Goal: Contribute content: Contribute content

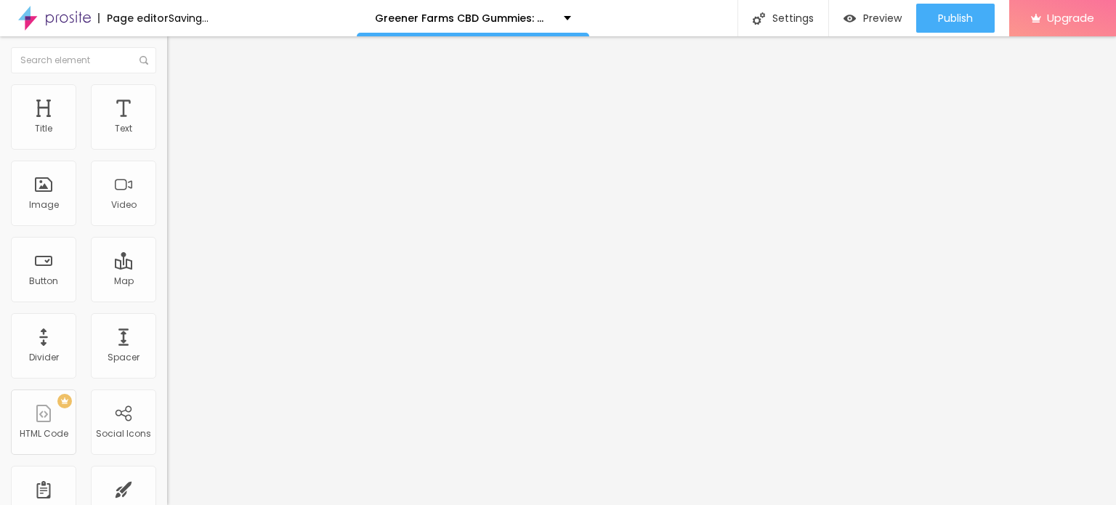
click at [167, 125] on span "Add image" at bounding box center [197, 119] width 60 height 12
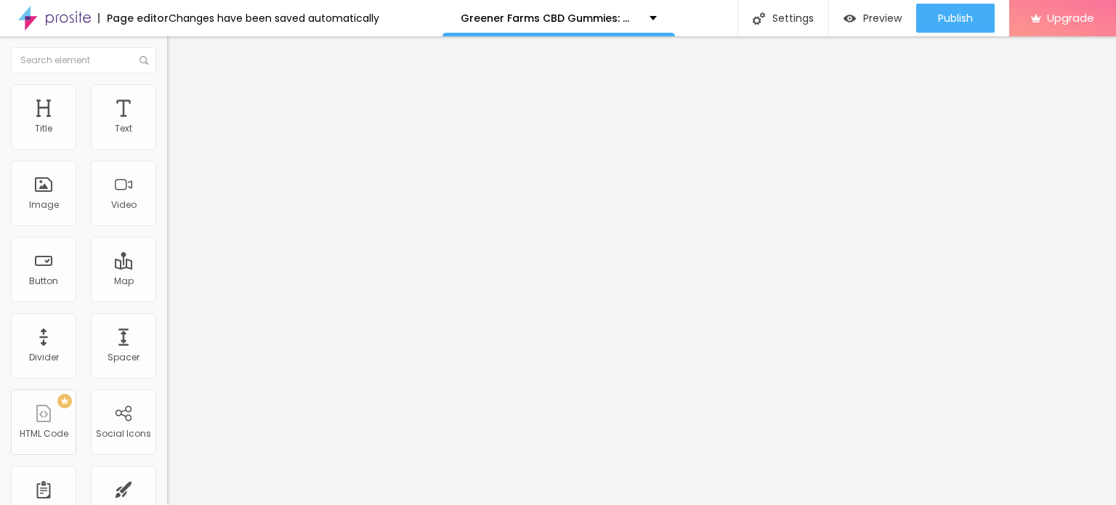
click at [167, 95] on li "Style" at bounding box center [250, 91] width 167 height 15
type input "95"
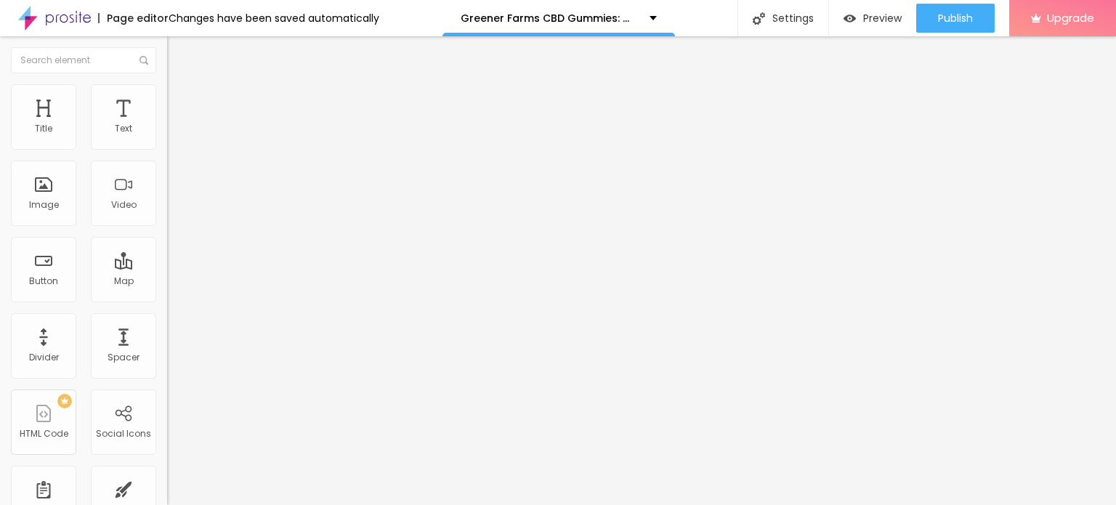
type input "95"
type input "90"
type input "85"
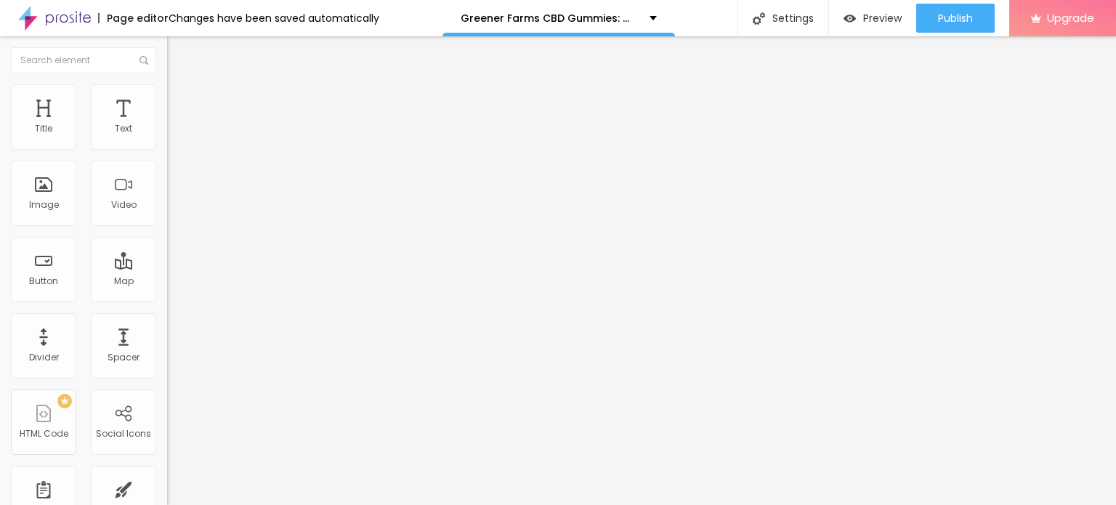
type input "80"
type input "75"
type input "70"
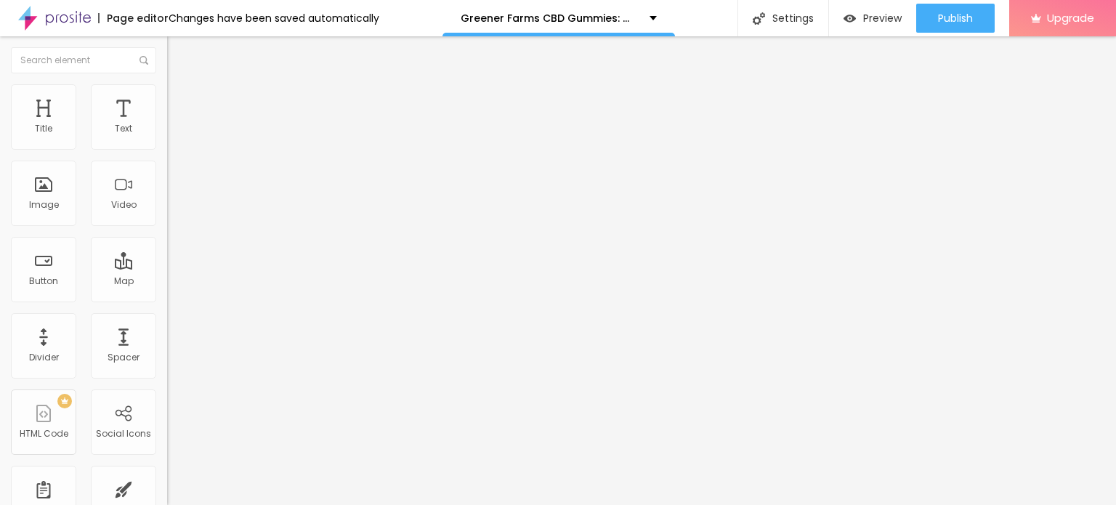
type input "70"
type input "65"
type input "60"
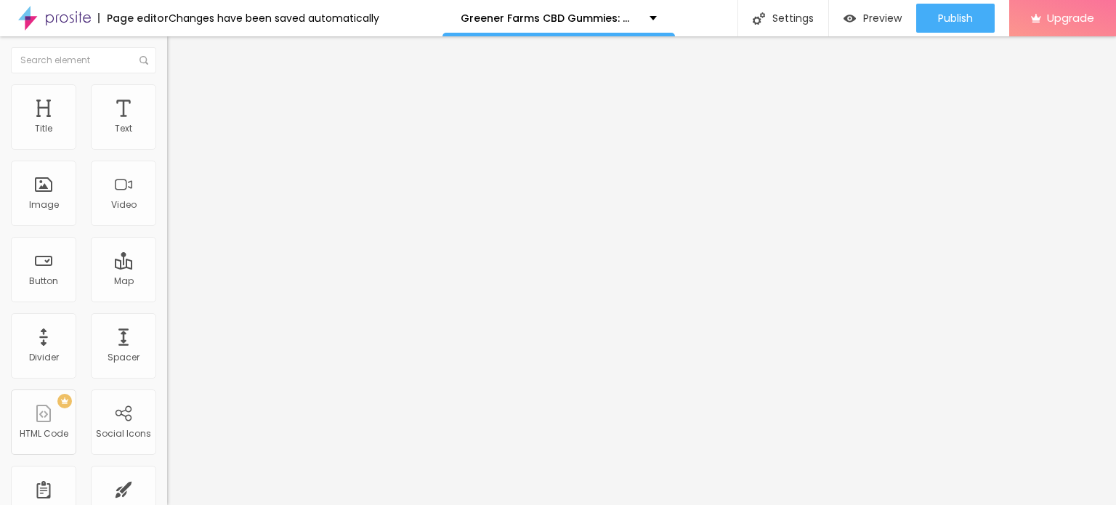
type input "55"
type input "50"
type input "45"
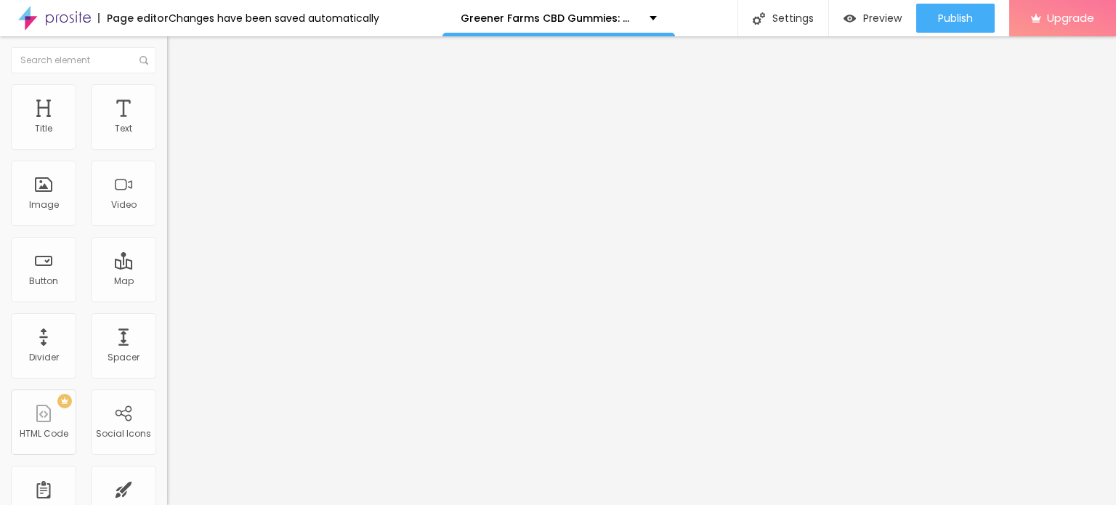
type input "45"
type input "40"
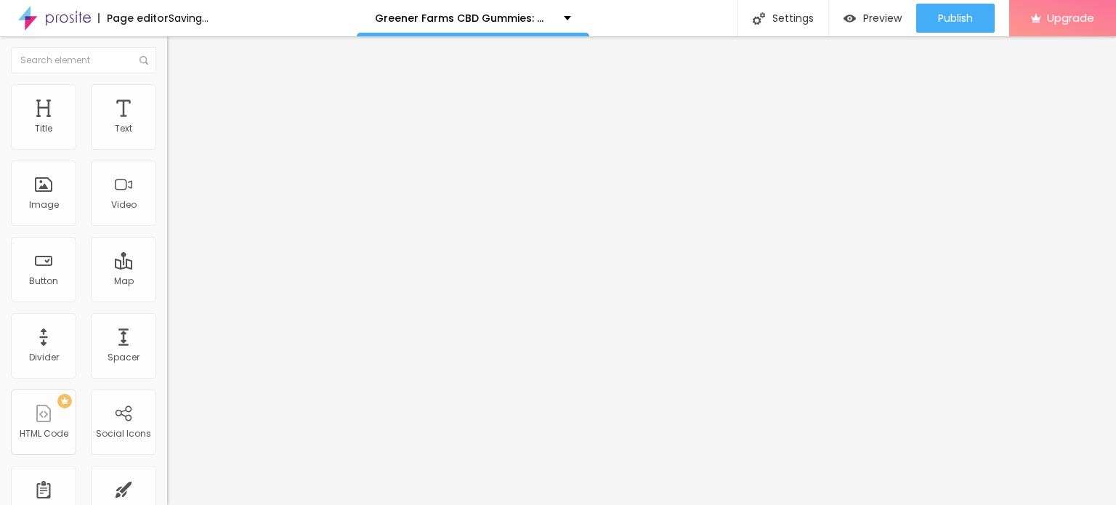
drag, startPoint x: 153, startPoint y: 156, endPoint x: 64, endPoint y: 156, distance: 89.4
type input "40"
click at [167, 149] on input "range" at bounding box center [214, 143] width 94 height 12
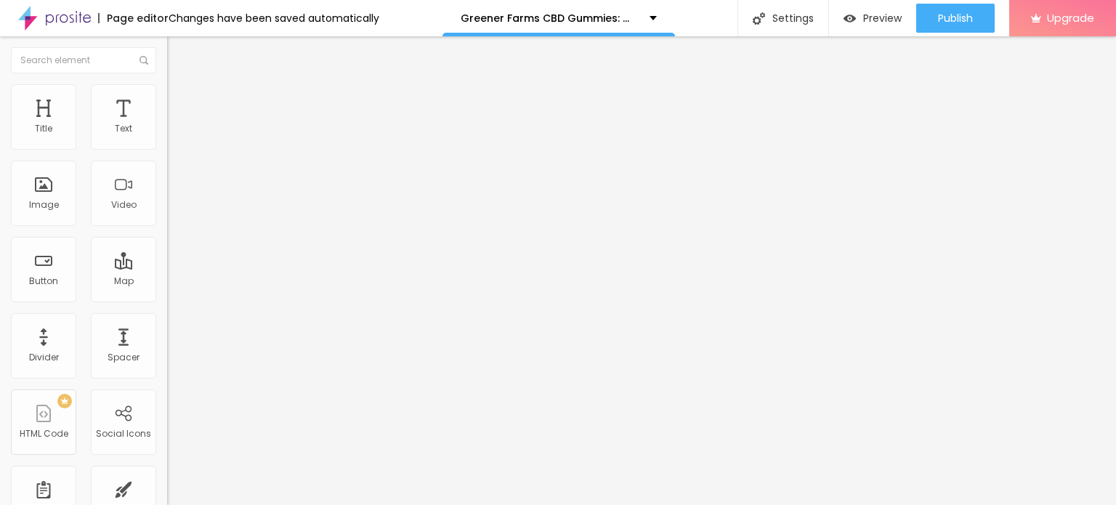
click at [167, 137] on input "Click me" at bounding box center [254, 129] width 174 height 15
paste input "👇❗❗𝐒𝐡𝐨𝐩 𝐍𝐨𝐰❗❗👇"
type input "👇❗❗𝐒𝐡𝐨𝐩 𝐍𝐨𝐰❗❗👇"
click at [167, 299] on input "https://" at bounding box center [254, 292] width 174 height 15
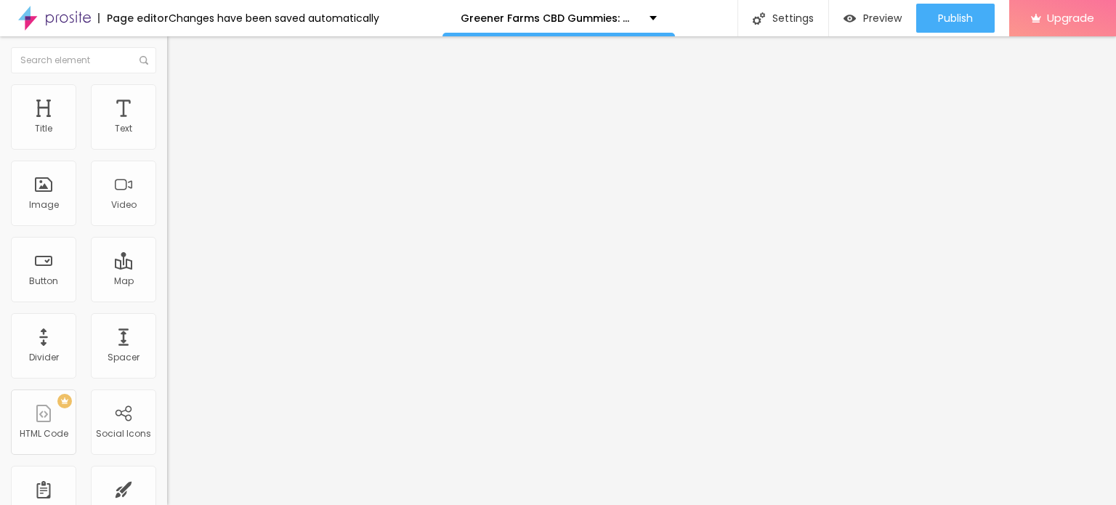
click at [167, 299] on input "https://" at bounding box center [254, 292] width 174 height 15
paste input "[DOMAIN_NAME][URL]"
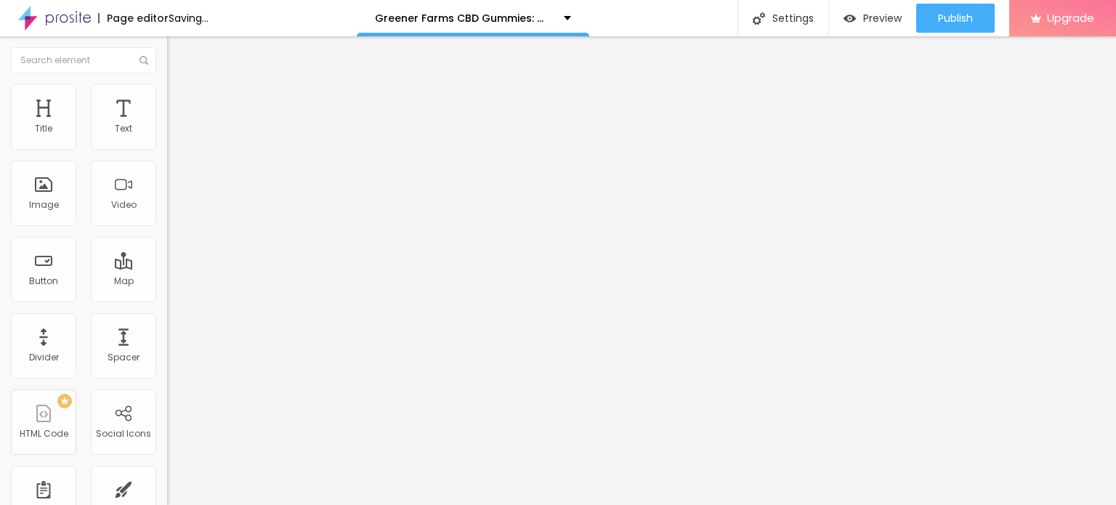
type input "[URL][DOMAIN_NAME]"
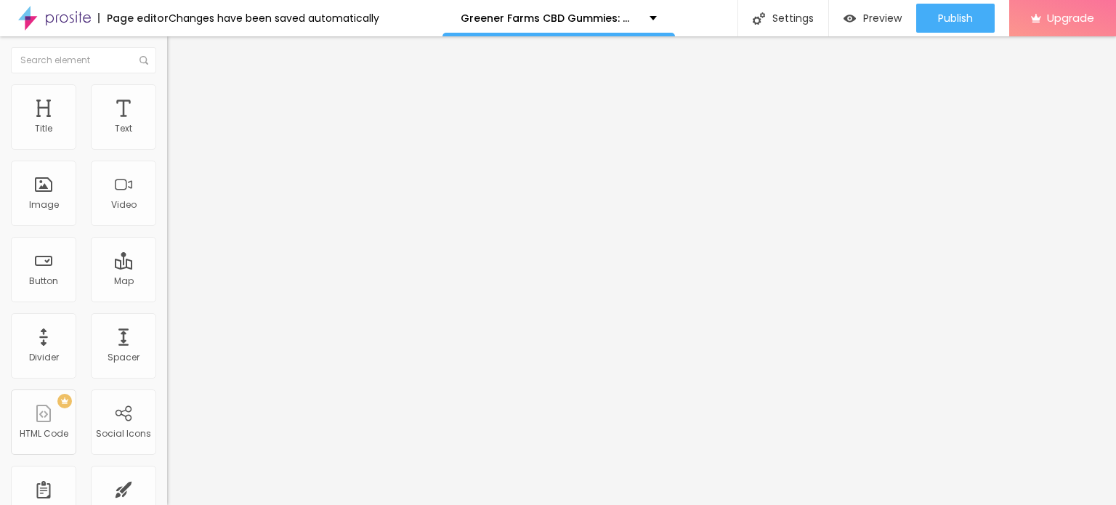
click at [178, 49] on img "button" at bounding box center [184, 53] width 12 height 12
click at [178, 57] on img "button" at bounding box center [184, 53] width 12 height 12
click at [178, 50] on img "button" at bounding box center [184, 53] width 12 height 12
click at [167, 298] on input "https://" at bounding box center [254, 290] width 174 height 15
paste input "[DOMAIN_NAME][URL]"
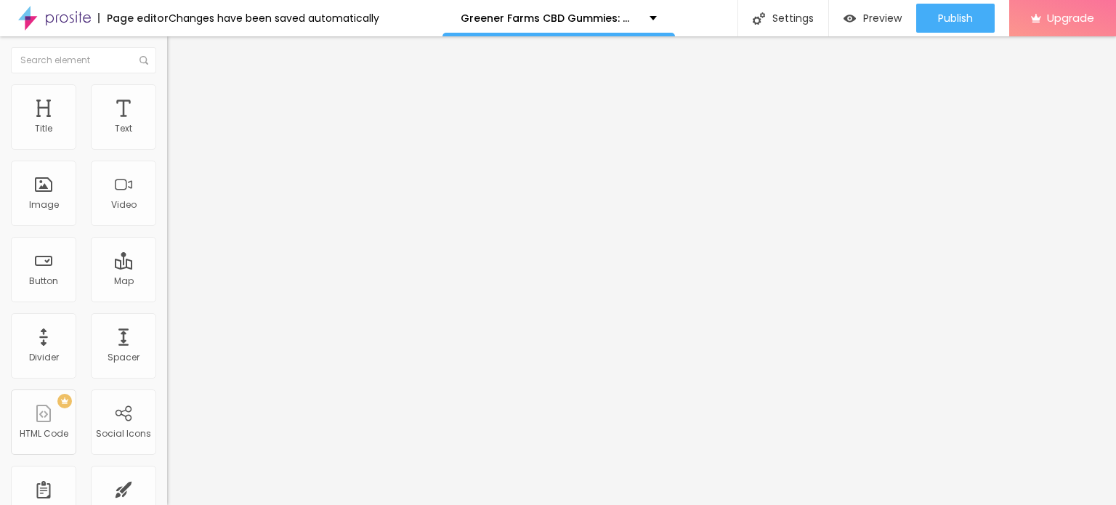
scroll to position [0, 198]
type input "[URL][DOMAIN_NAME]"
click at [178, 58] on img "button" at bounding box center [184, 53] width 12 height 12
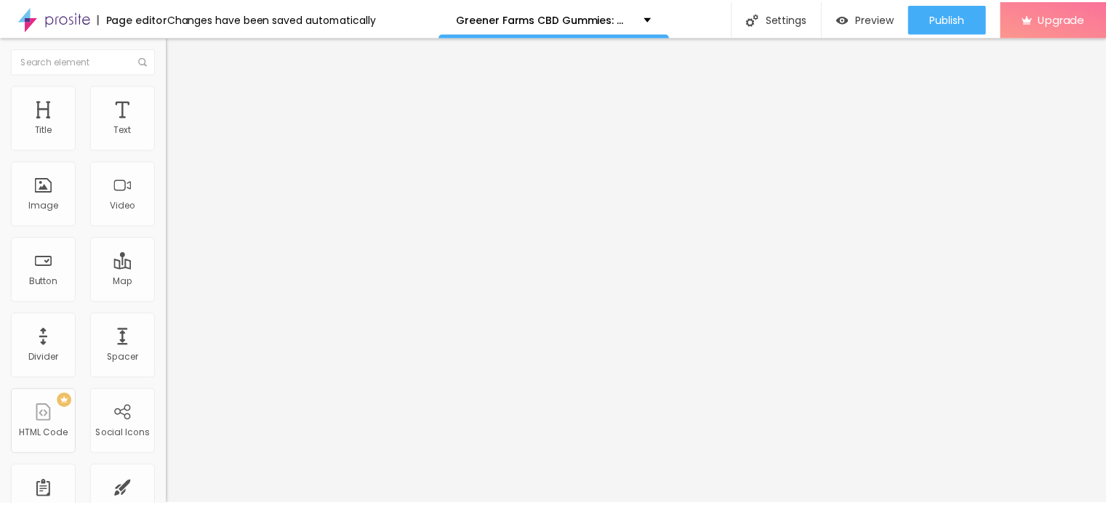
scroll to position [0, 0]
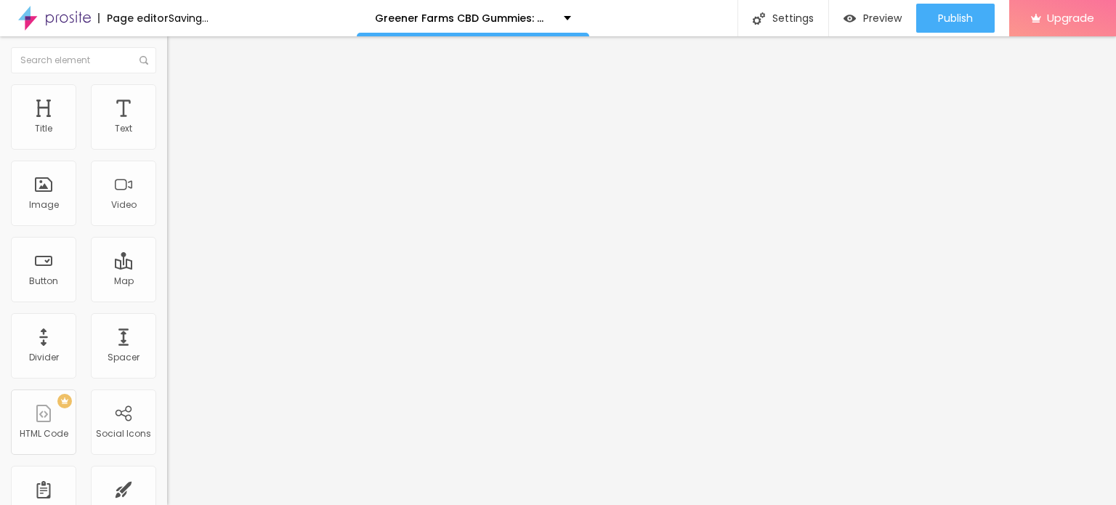
click at [167, 215] on button "button" at bounding box center [177, 207] width 20 height 15
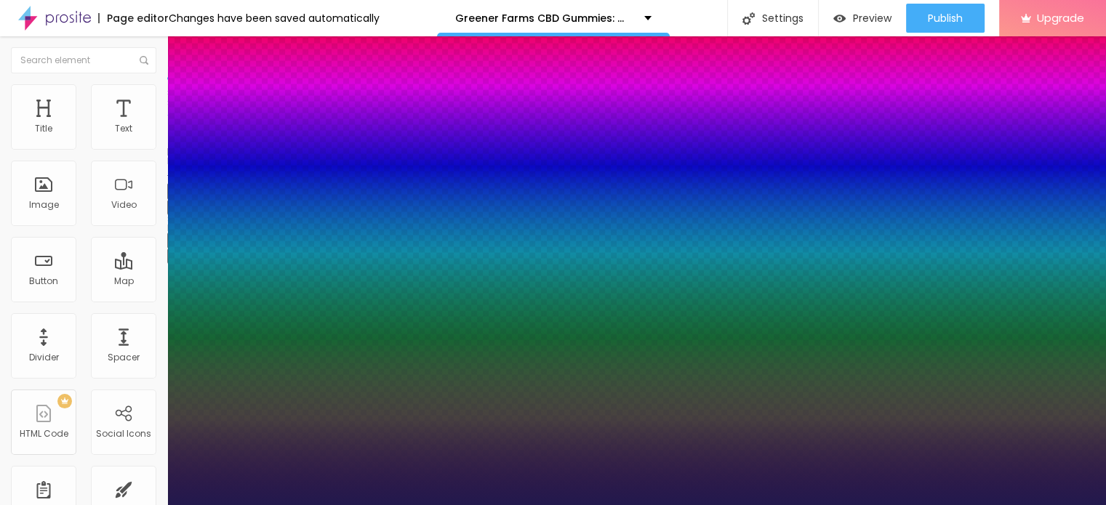
type input "1"
drag, startPoint x: 193, startPoint y: 403, endPoint x: 305, endPoint y: 406, distance: 111.2
type input "50"
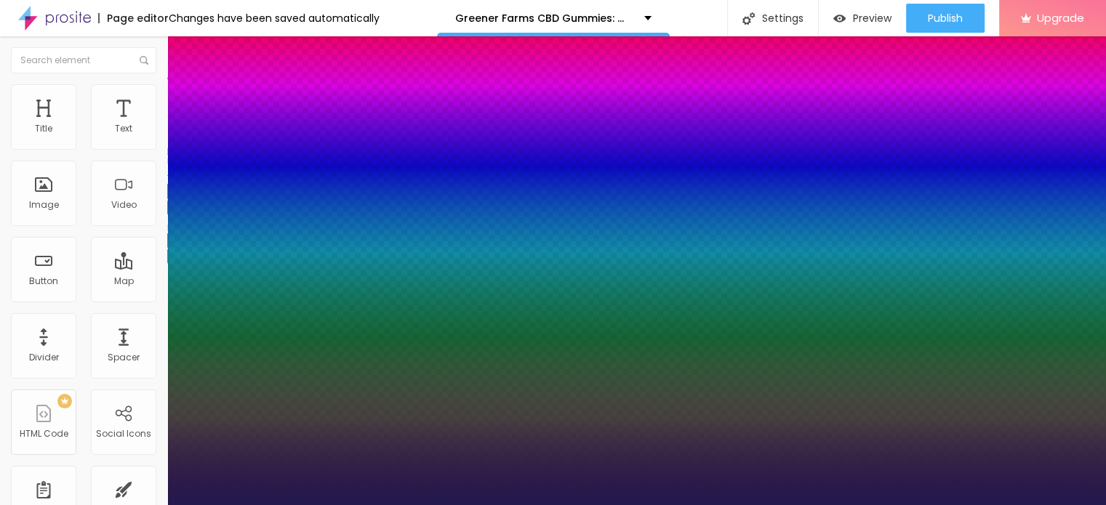
type input "1"
type input "97"
type input "1"
type input "95"
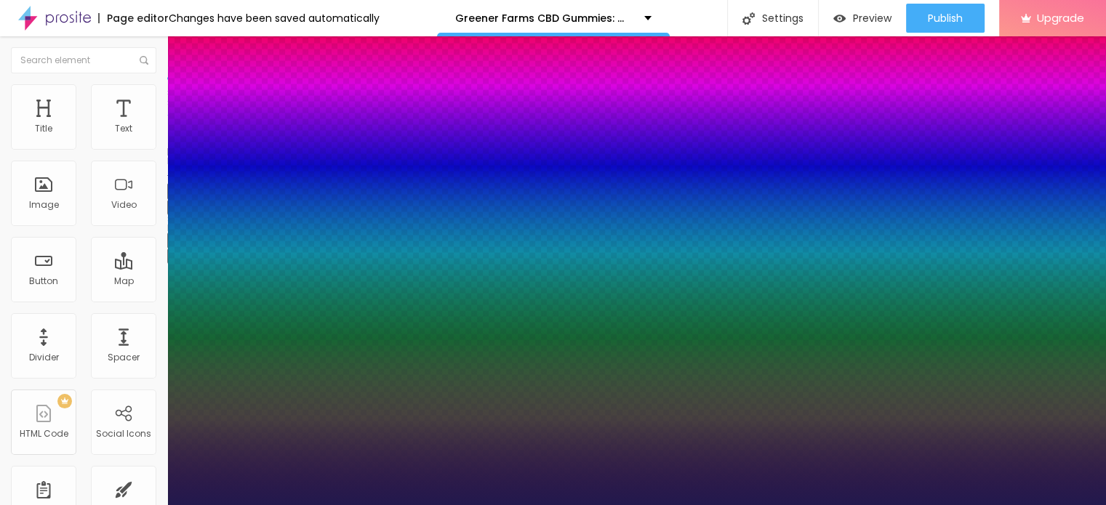
type input "95"
type input "1"
type input "84"
type input "1"
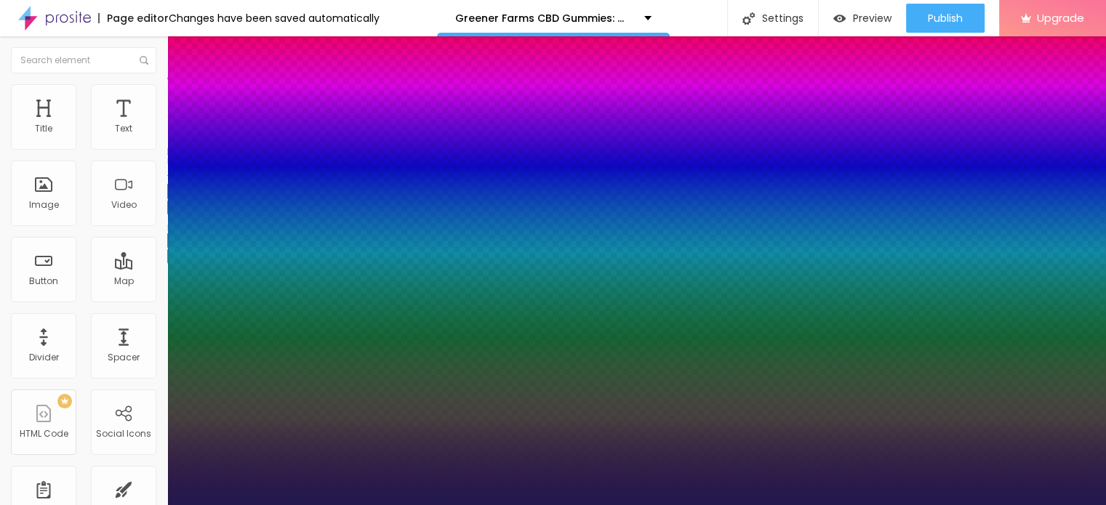
drag, startPoint x: 195, startPoint y: 408, endPoint x: 273, endPoint y: 406, distance: 77.8
type input "84"
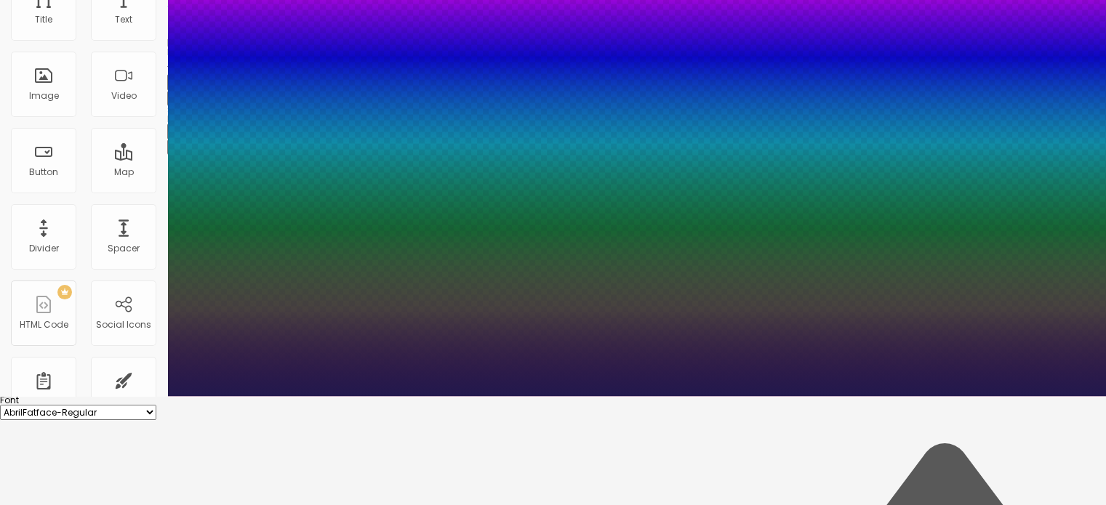
scroll to position [166, 0]
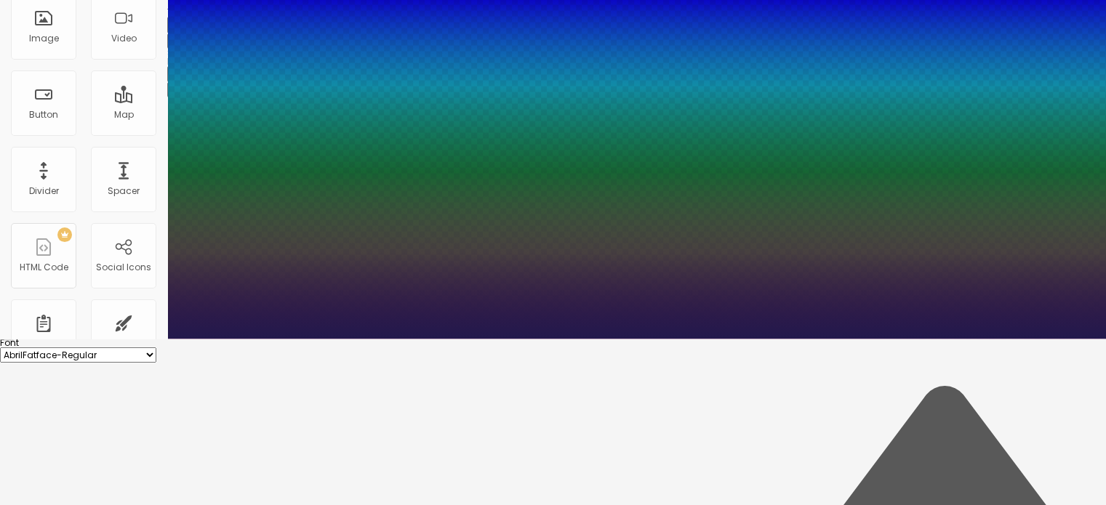
type input "1"
type input "83"
type input "1"
type input "84"
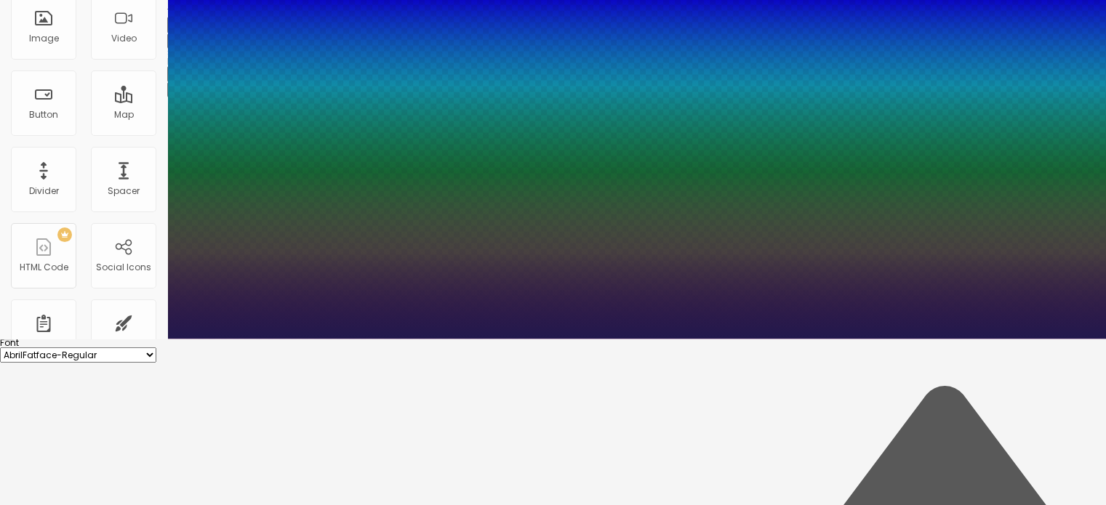
type input "84"
type input "1"
type input "85"
type input "1"
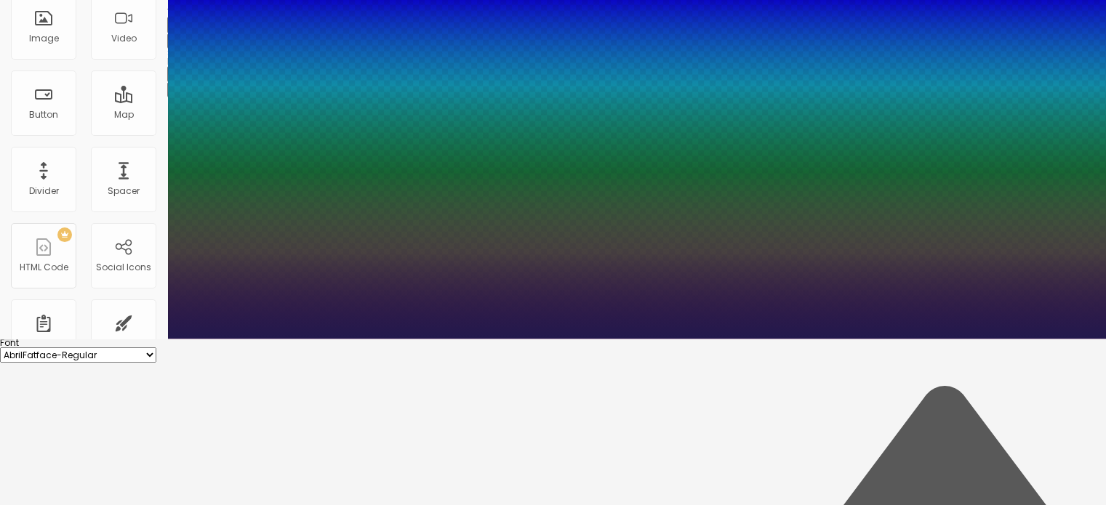
type input "85"
click at [910, 339] on div at bounding box center [553, 339] width 1106 height 0
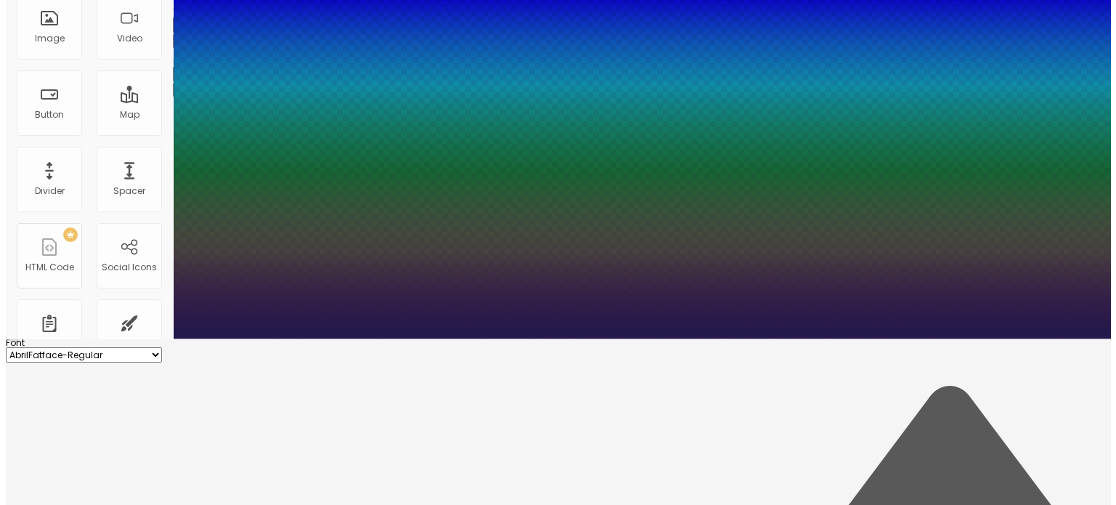
scroll to position [0, 0]
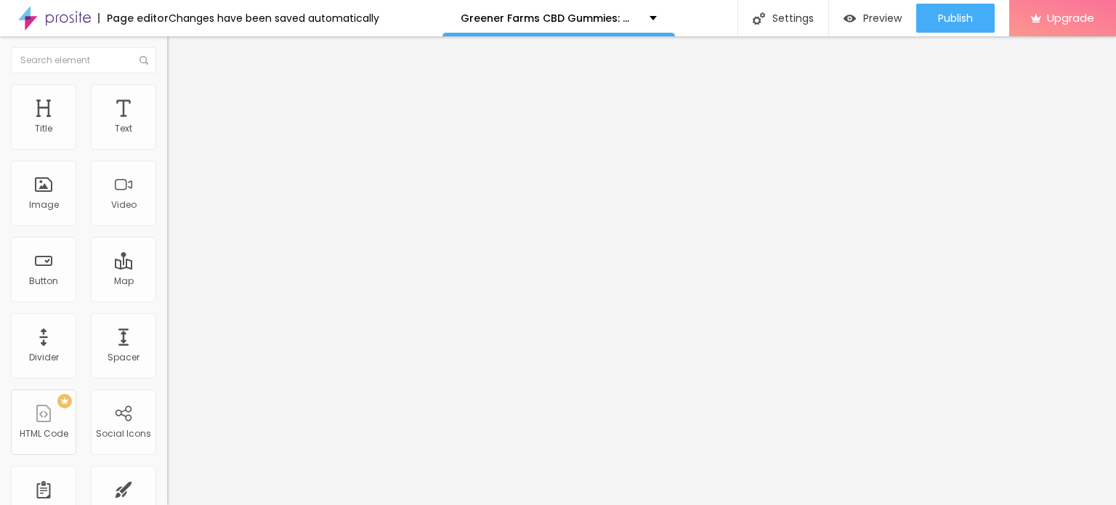
click at [178, 55] on div "Edit Title" at bounding box center [210, 53] width 65 height 12
click at [173, 259] on icon "button" at bounding box center [177, 255] width 9 height 9
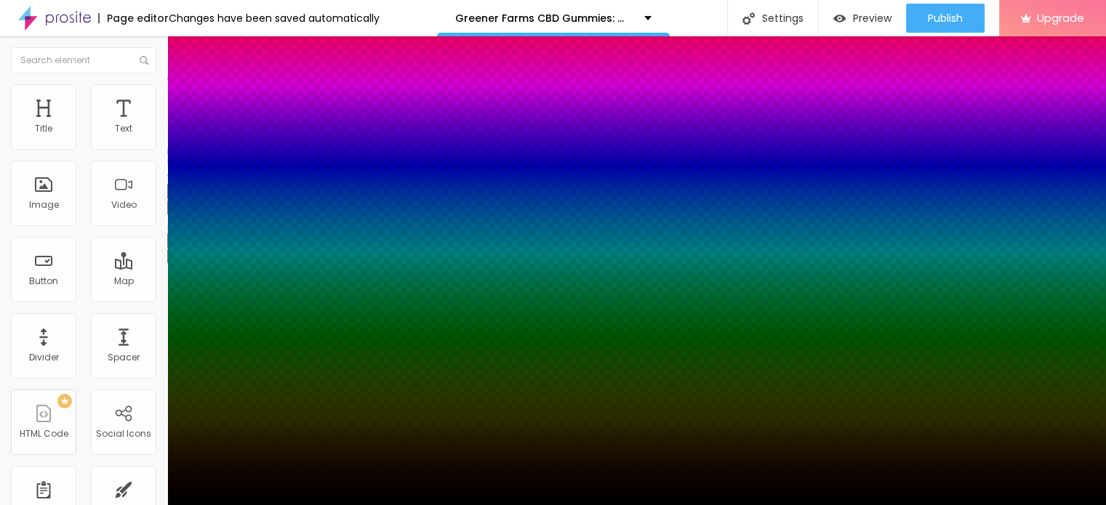
click at [695, 504] on div at bounding box center [553, 505] width 1106 height 0
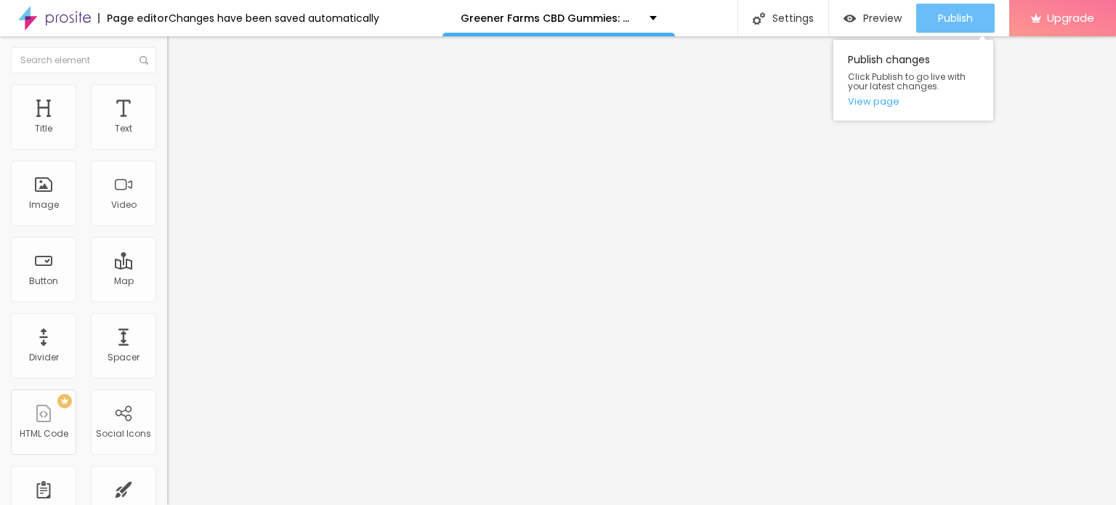
click at [958, 25] on div "Publish" at bounding box center [955, 18] width 35 height 29
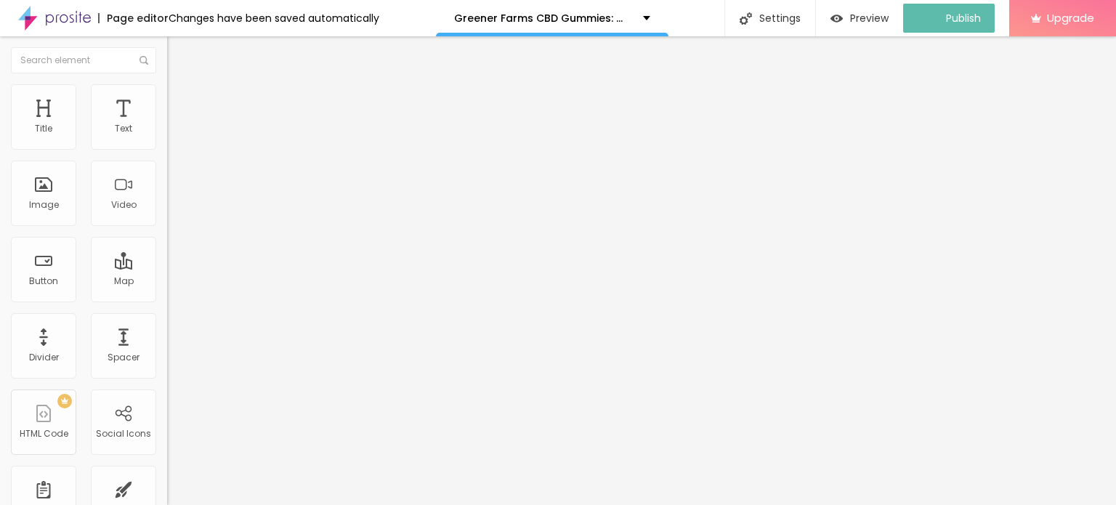
click at [29, 28] on img at bounding box center [54, 18] width 73 height 36
click at [167, 215] on button "button" at bounding box center [177, 207] width 20 height 15
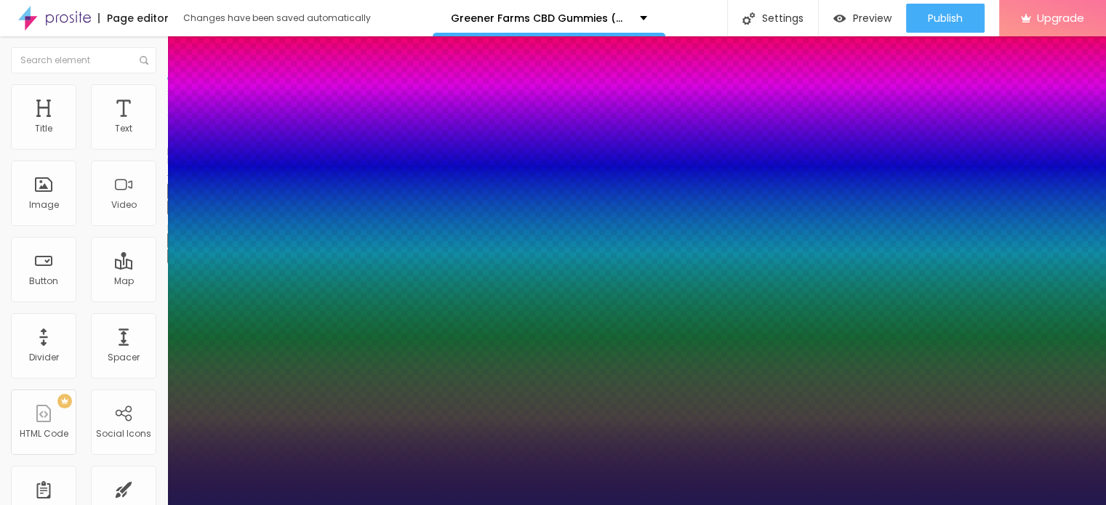
type input "1"
type input "14"
type input "1"
type input "15"
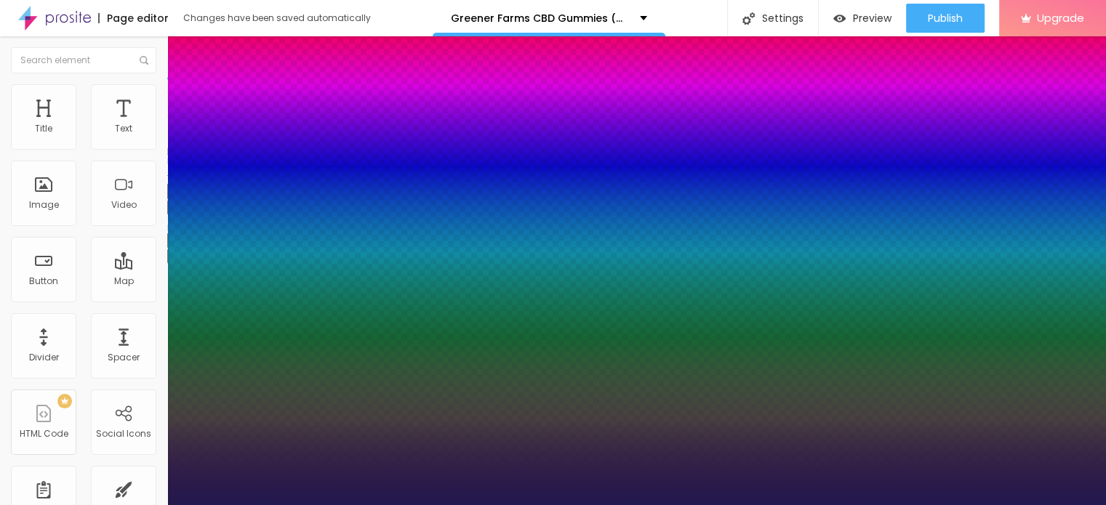
type input "15"
type input "1"
type input "16"
type input "1"
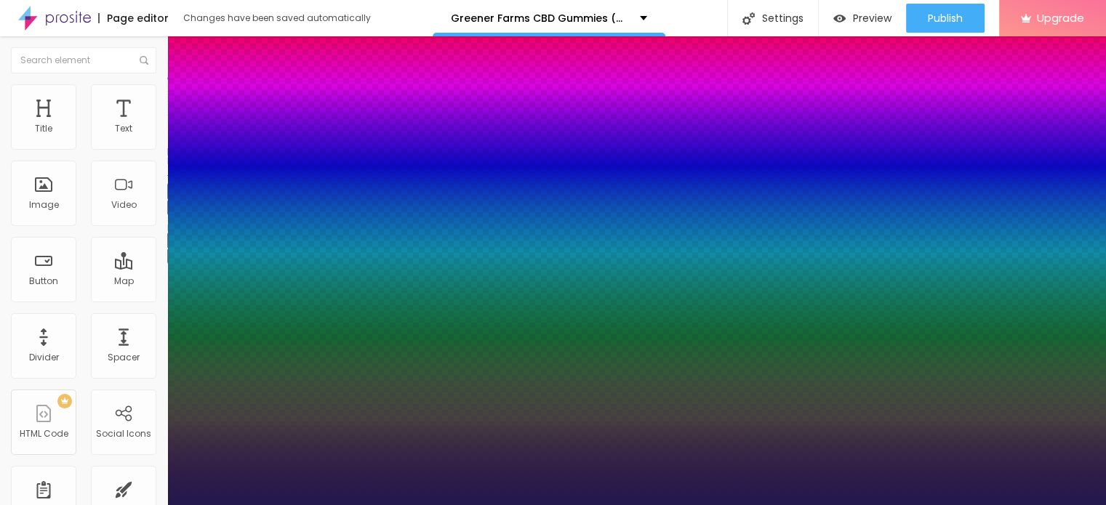
type input "18"
type input "1"
type input "20"
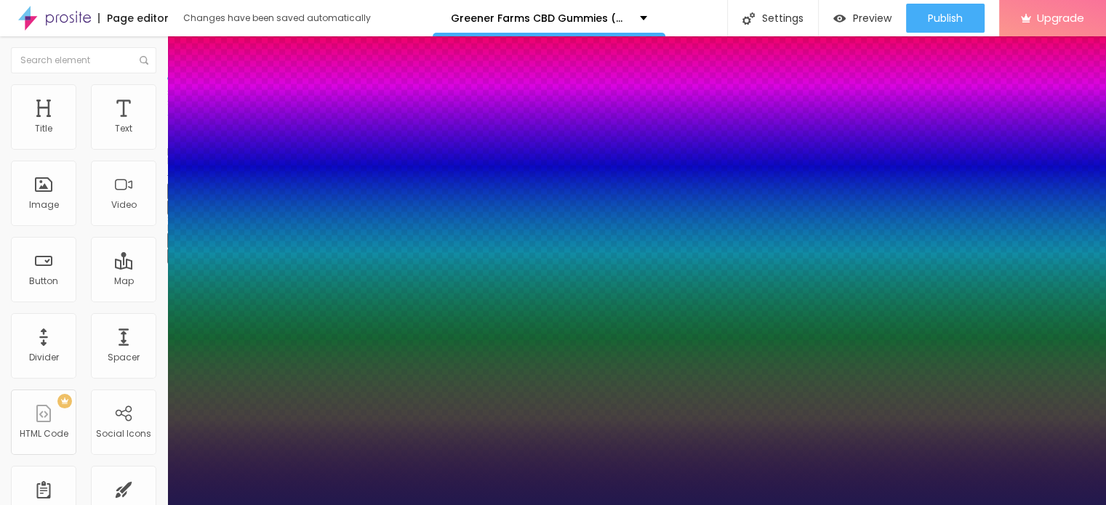
type input "1"
type input "23"
type input "1"
type input "29"
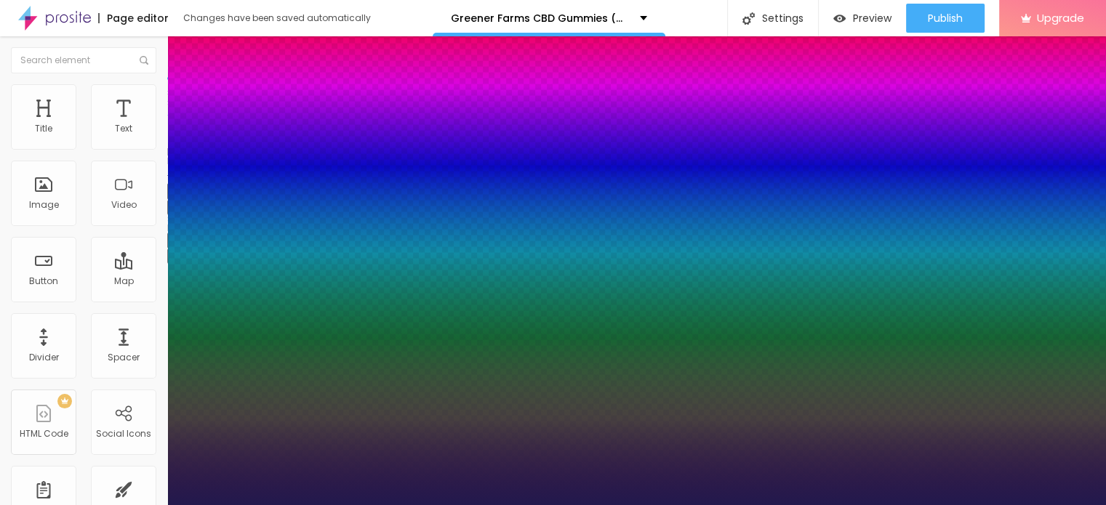
type input "29"
type input "1"
type input "33"
type input "1"
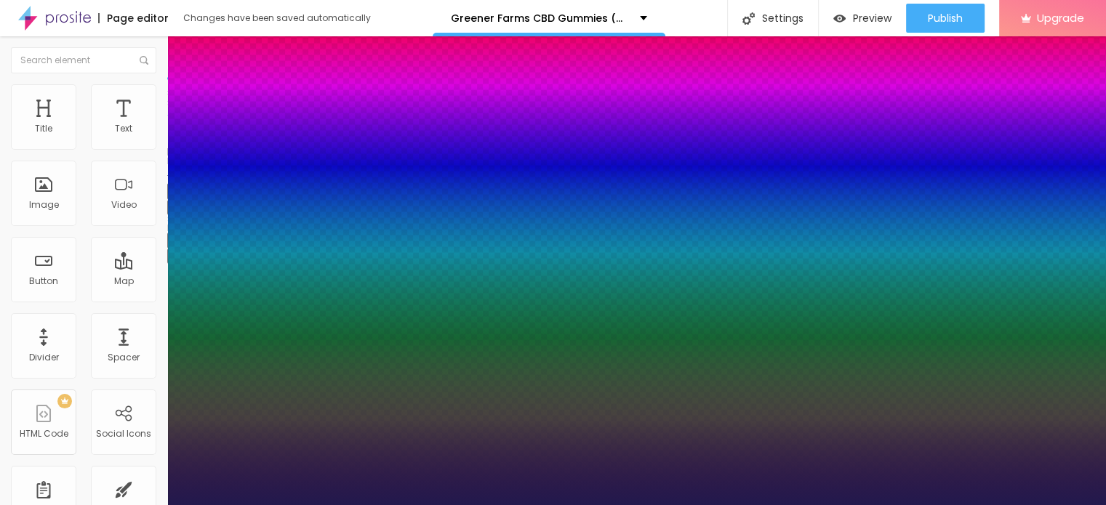
type input "39"
type input "1"
type input "40"
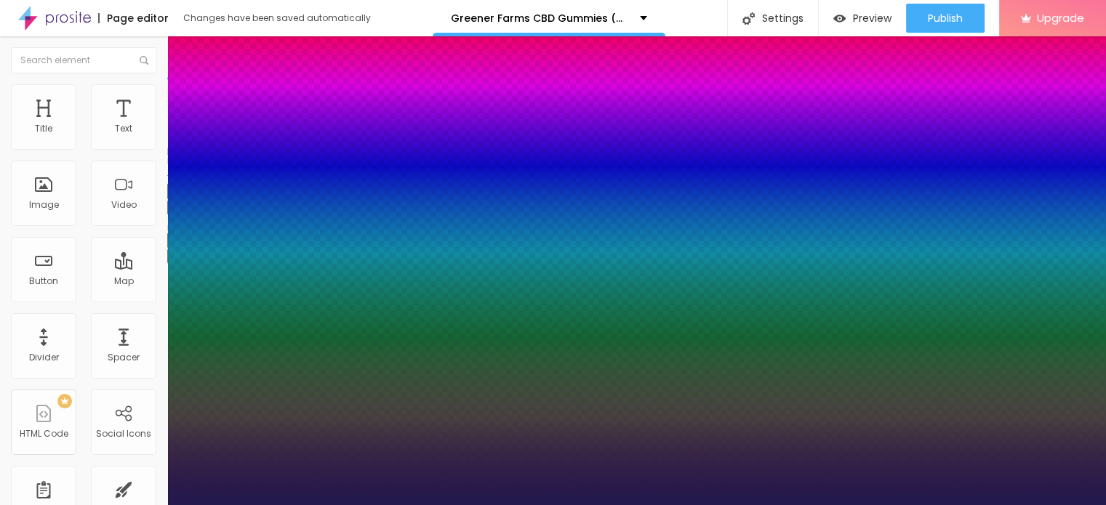
type input "1"
type input "42"
type input "1"
type input "43"
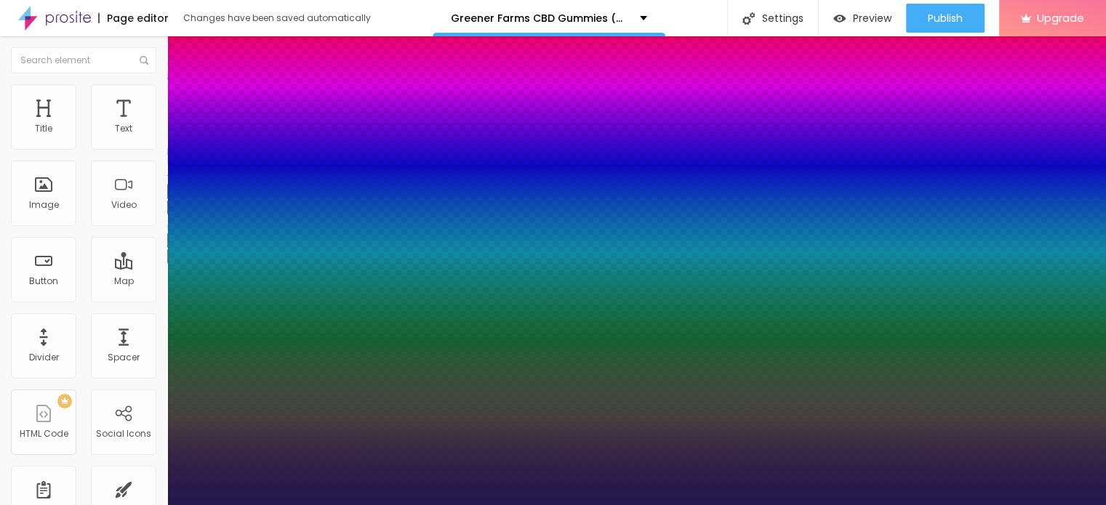
type input "43"
type input "1"
type input "44"
type input "1"
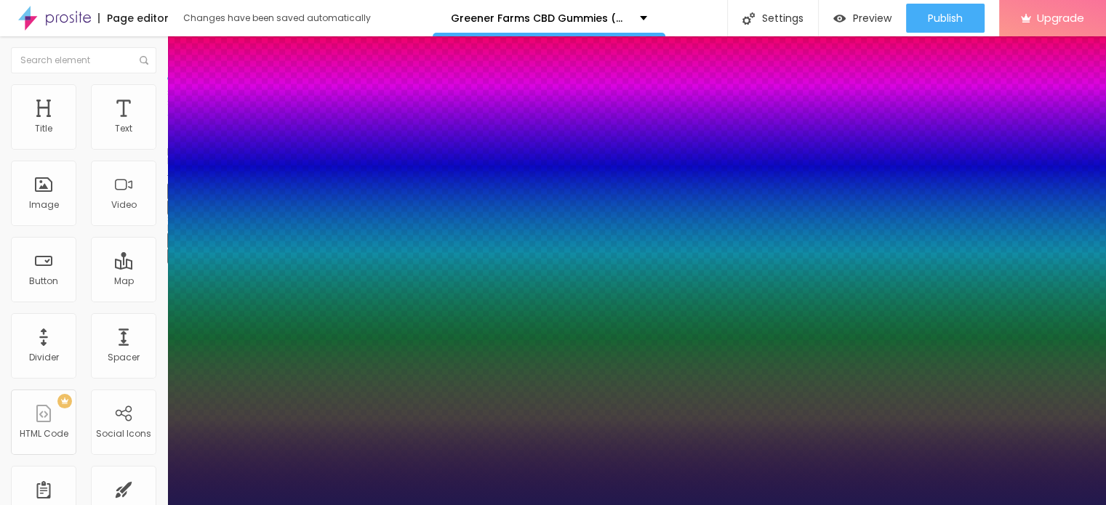
type input "45"
type input "1"
type input "46"
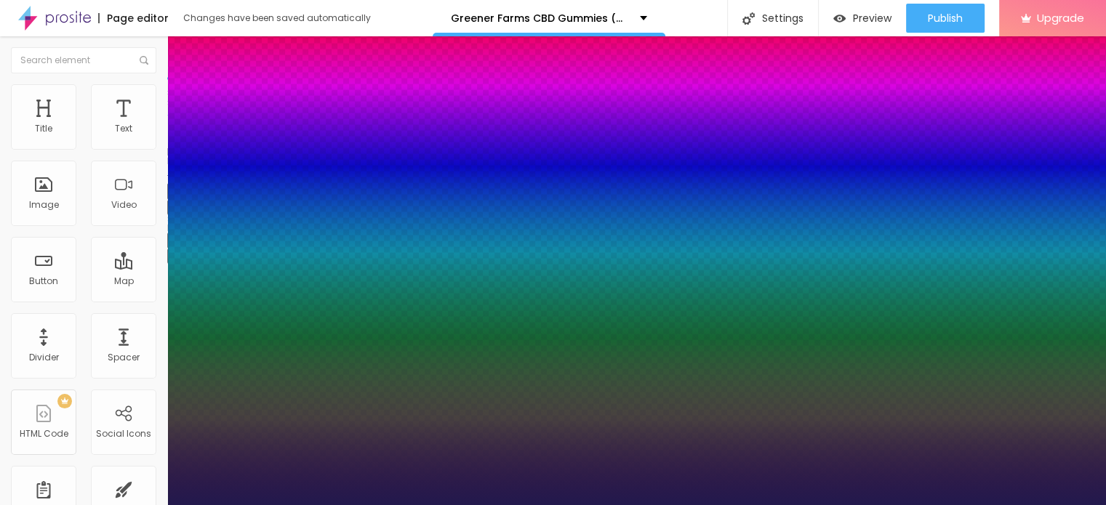
type input "1"
type input "47"
type input "1"
type input "48"
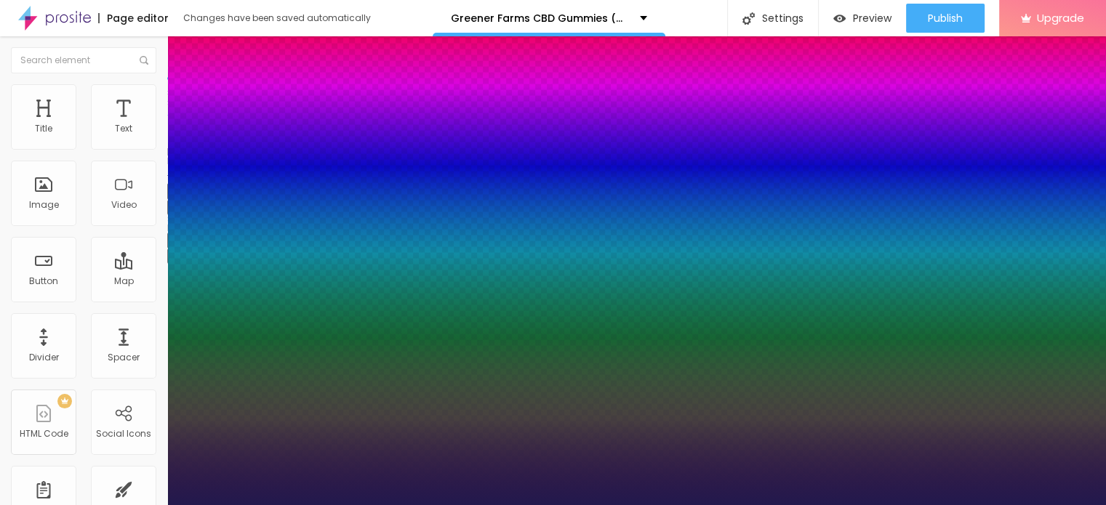
type input "48"
type input "1"
type input "49"
type input "1"
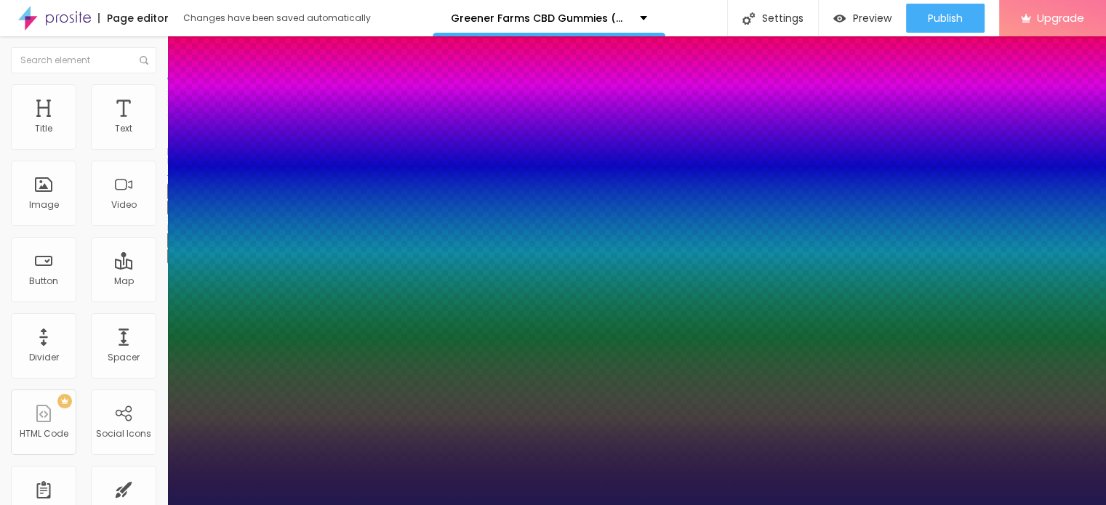
type input "50"
type input "1"
type input "62"
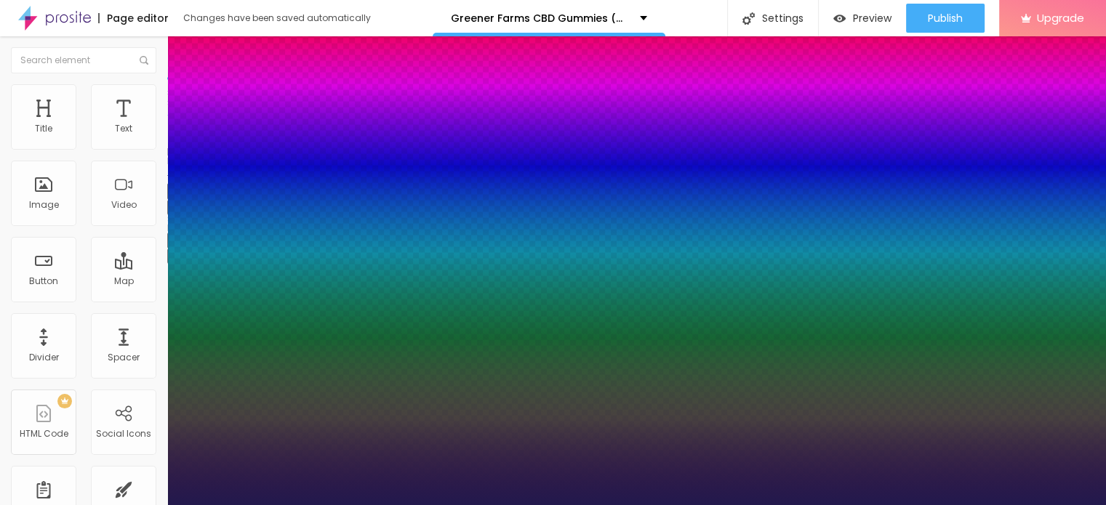
type input "1"
type input "64"
type input "1"
type input "66"
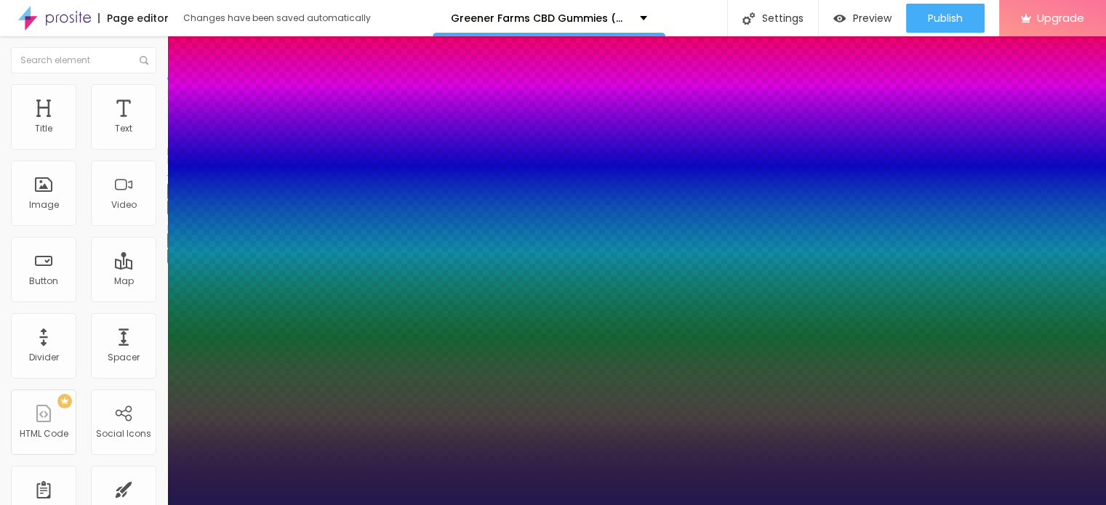
type input "66"
type input "1"
type input "67"
type input "1"
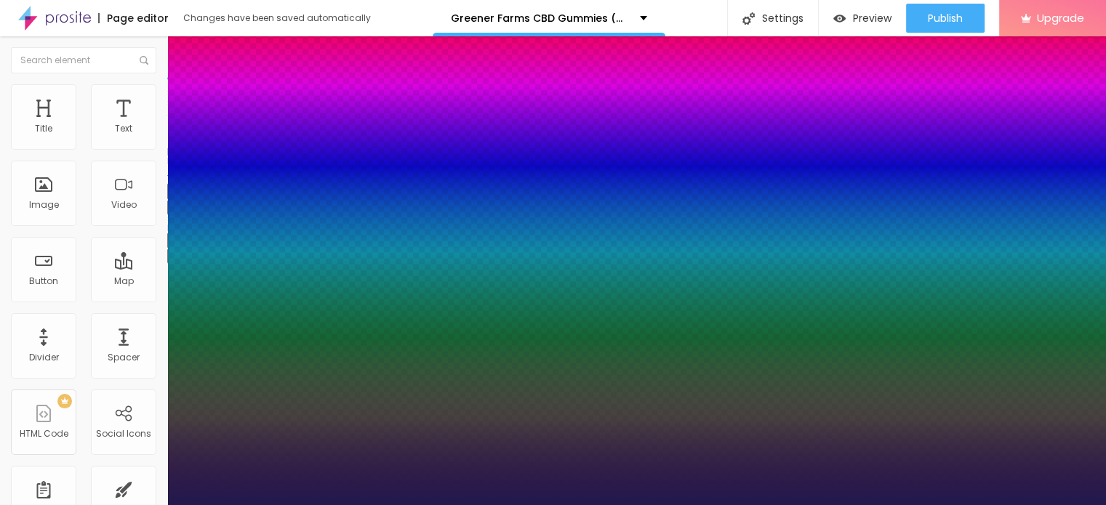
type input "69"
type input "1"
type input "70"
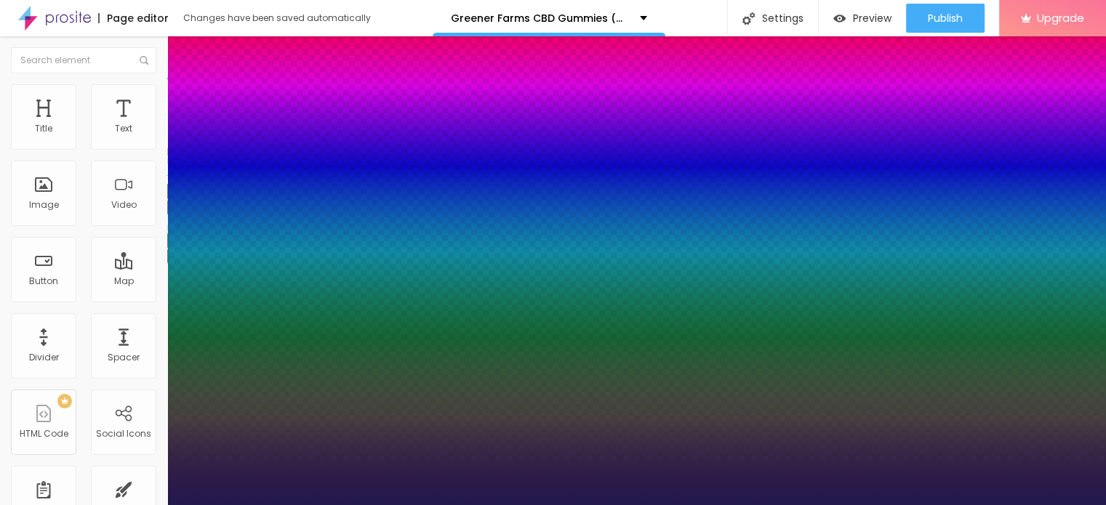
type input "1"
type input "71"
type input "1"
type input "72"
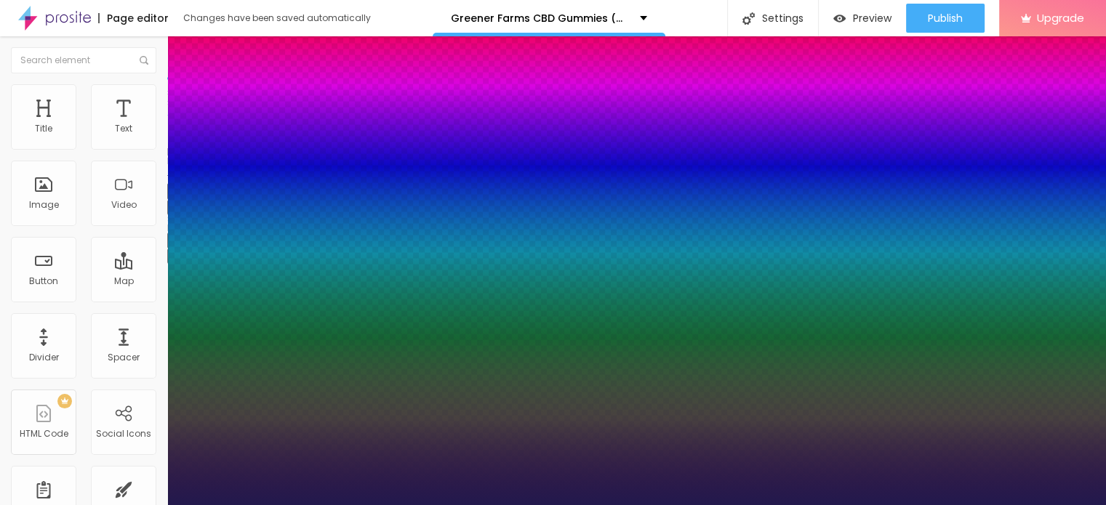
type input "72"
type input "1"
type input "73"
type input "1"
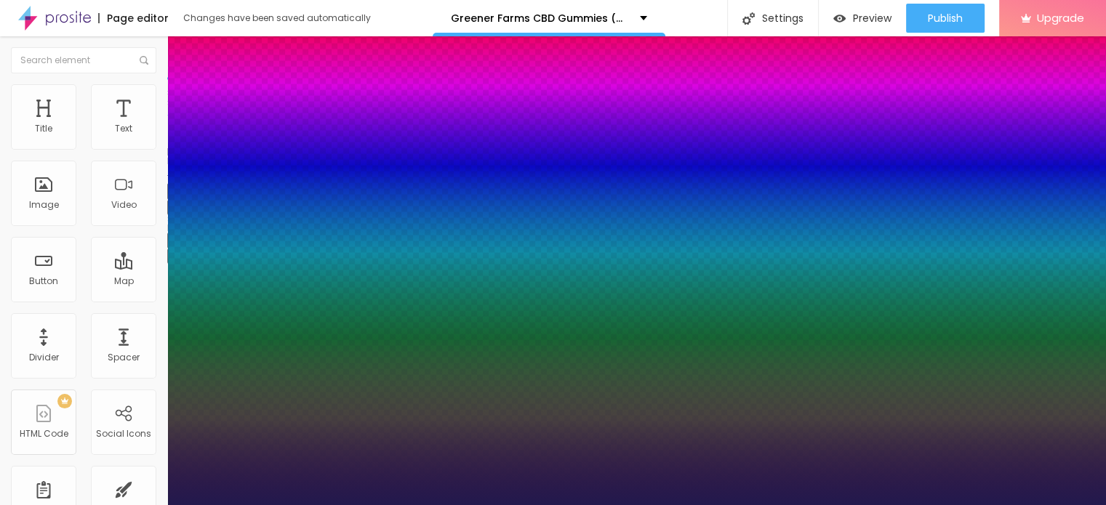
type input "74"
type input "1"
type input "75"
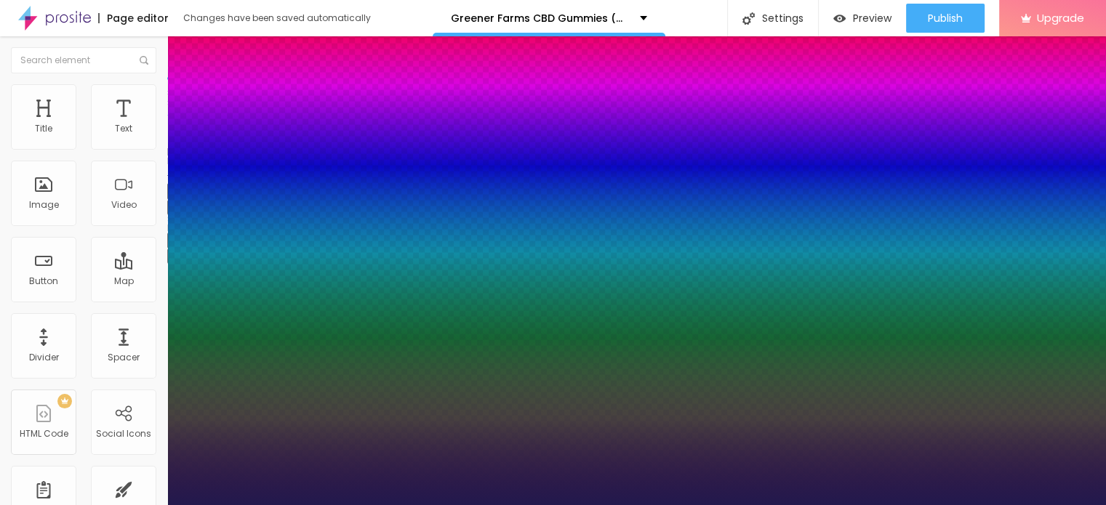
type input "1"
type input "76"
type input "1"
type input "77"
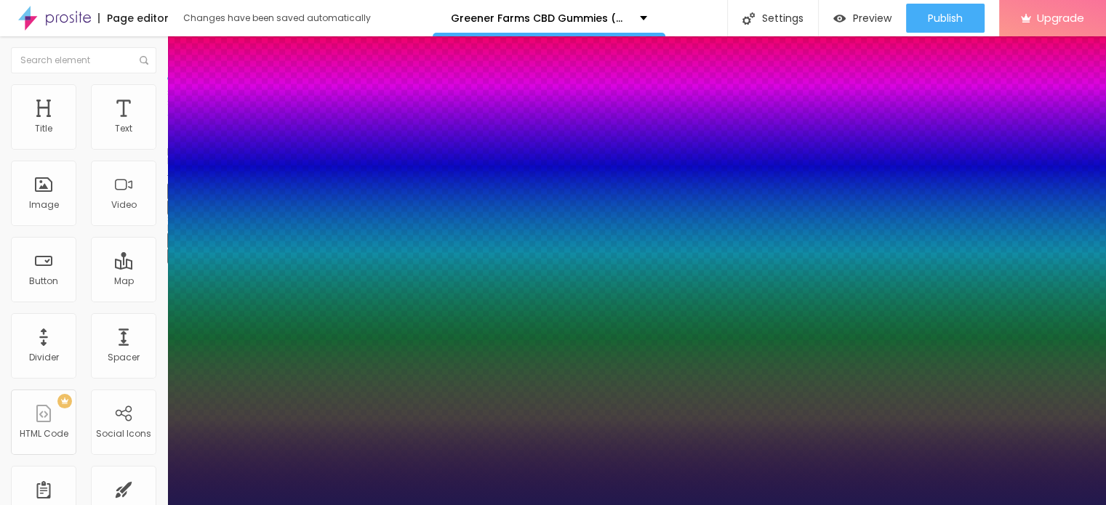
type input "77"
type input "1"
type input "78"
type input "1"
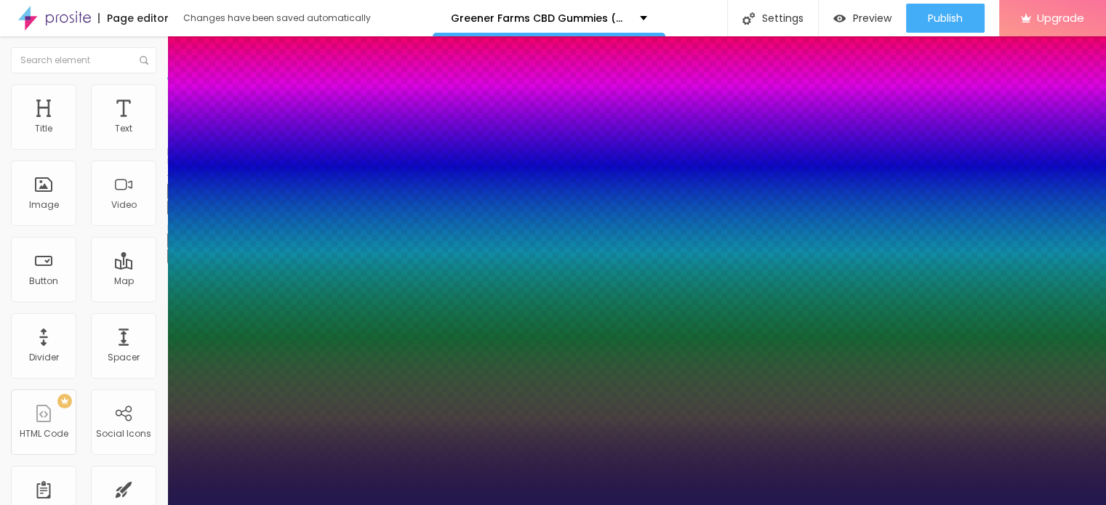
type input "80"
type input "1"
type input "81"
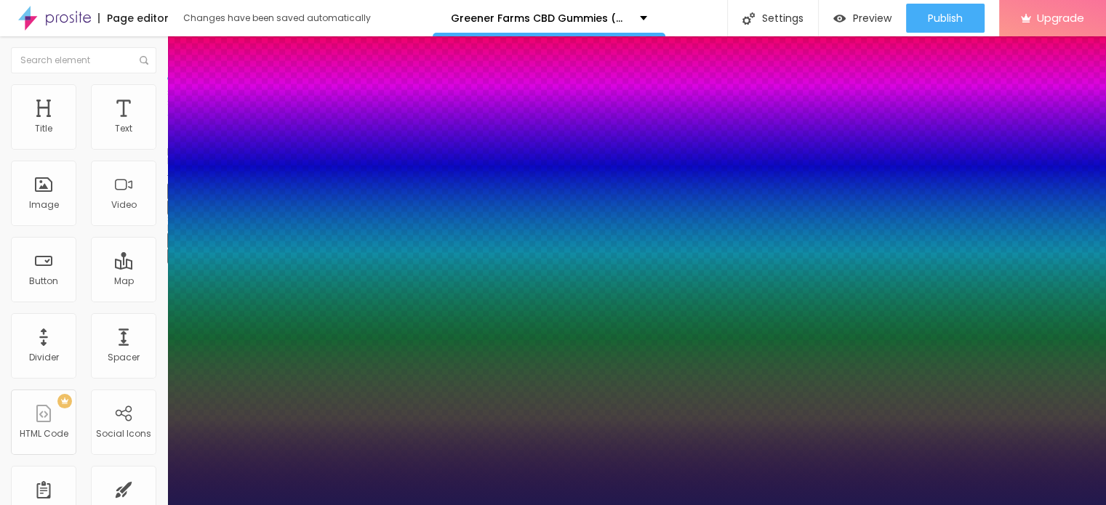
type input "1"
type input "82"
type input "1"
type input "84"
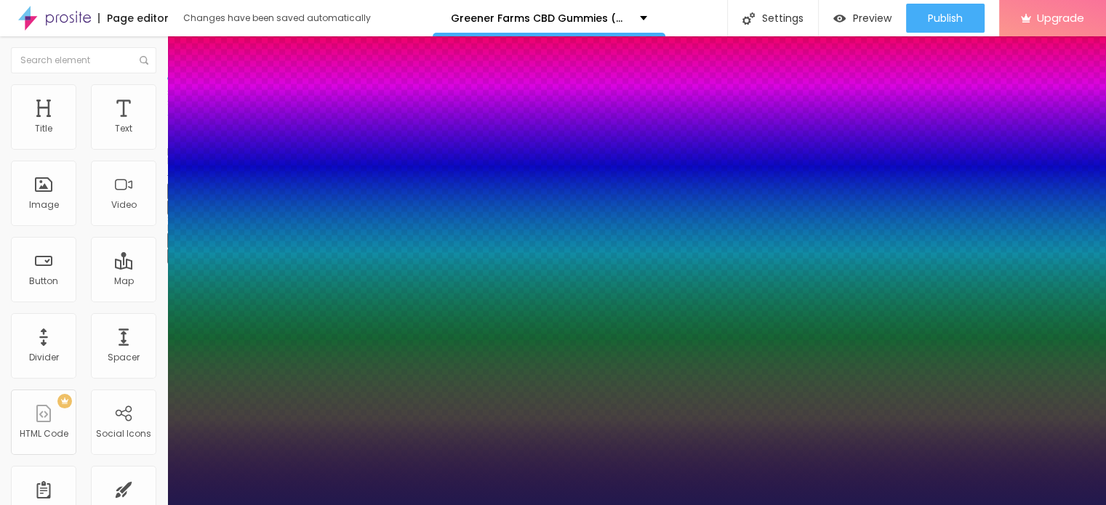
type input "84"
type input "1"
type input "85"
type input "1"
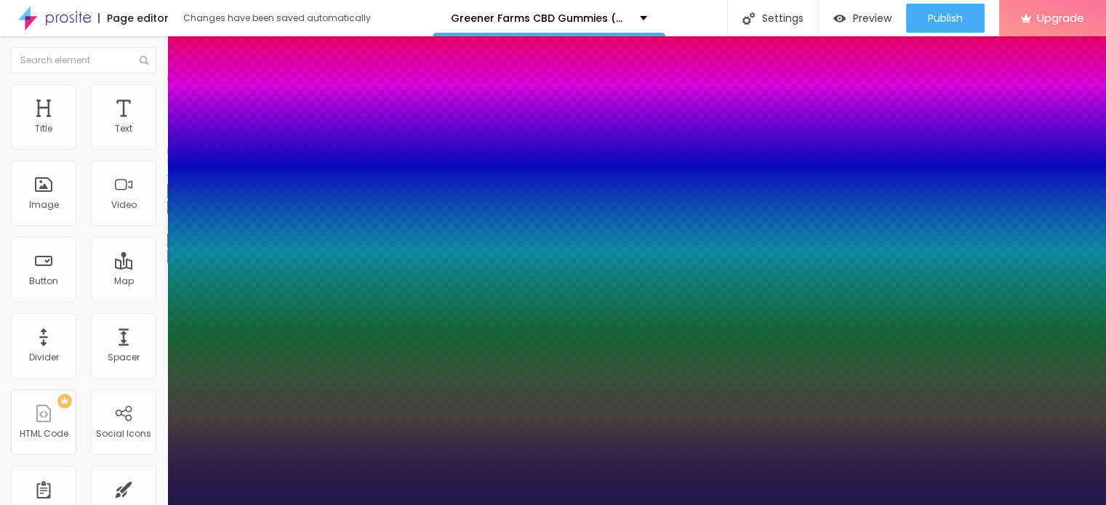
type input "86"
type input "1"
type input "85"
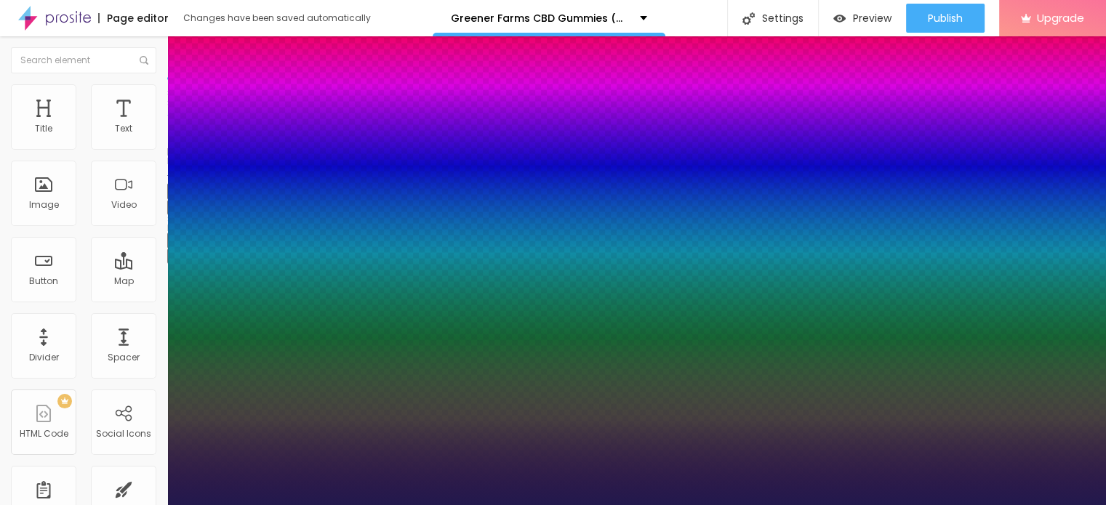
type input "1"
type input "84"
type input "1"
type input "83"
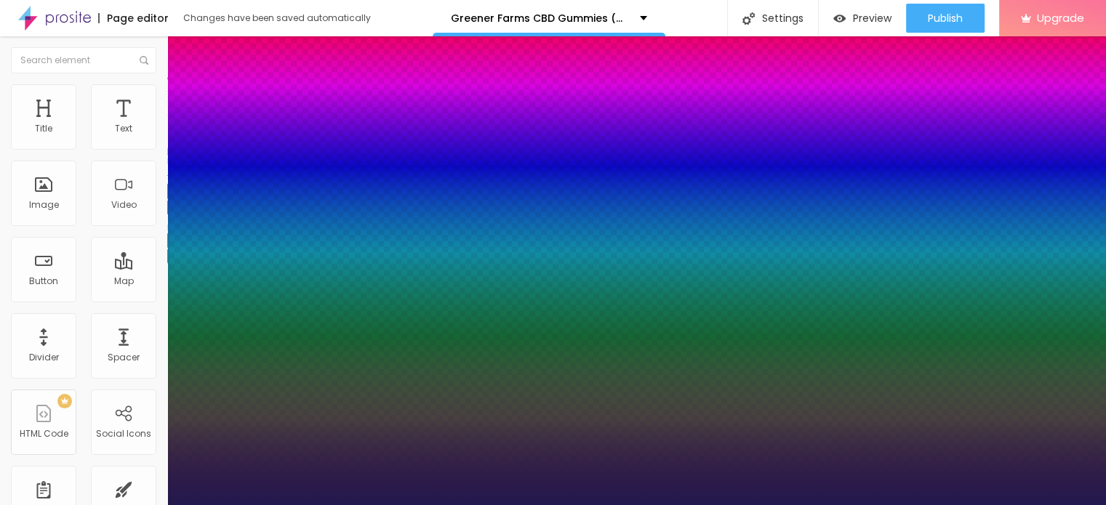
type input "83"
type input "1"
type input "84"
type input "1"
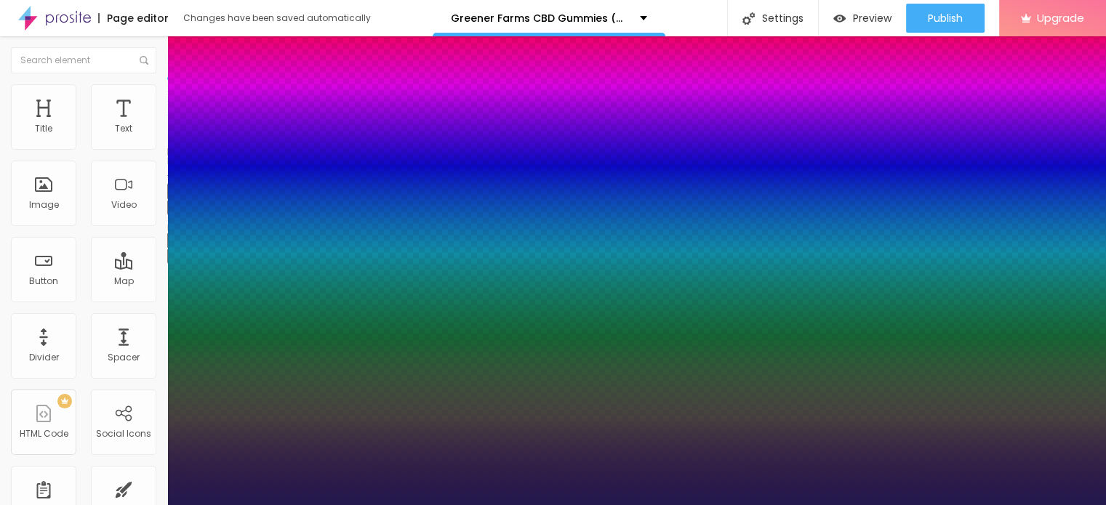
type input "85"
type input "1"
drag, startPoint x: 195, startPoint y: 406, endPoint x: 273, endPoint y: 404, distance: 78.5
type input "85"
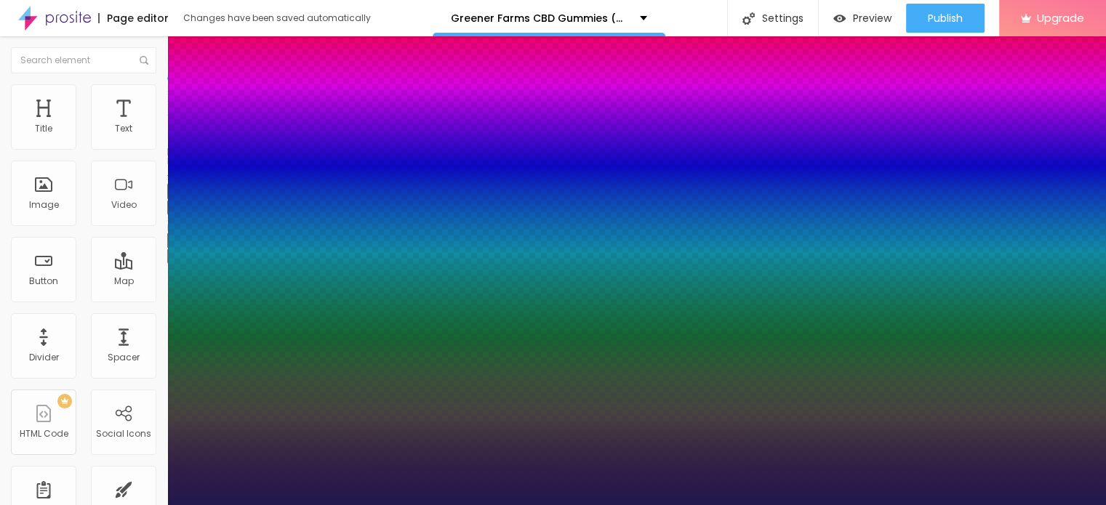
type input "1"
click at [631, 504] on div at bounding box center [553, 505] width 1106 height 0
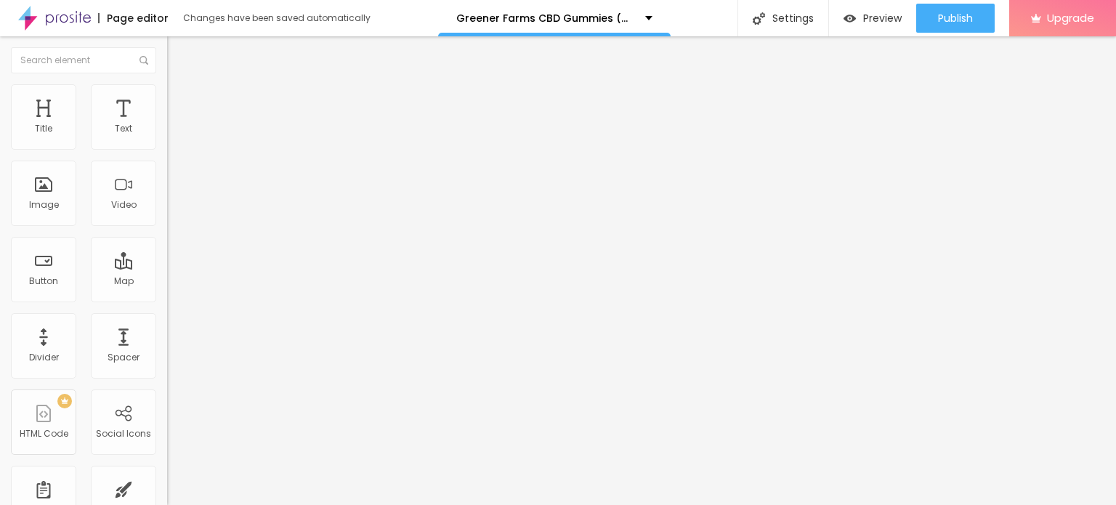
click at [167, 264] on button "button" at bounding box center [177, 256] width 20 height 15
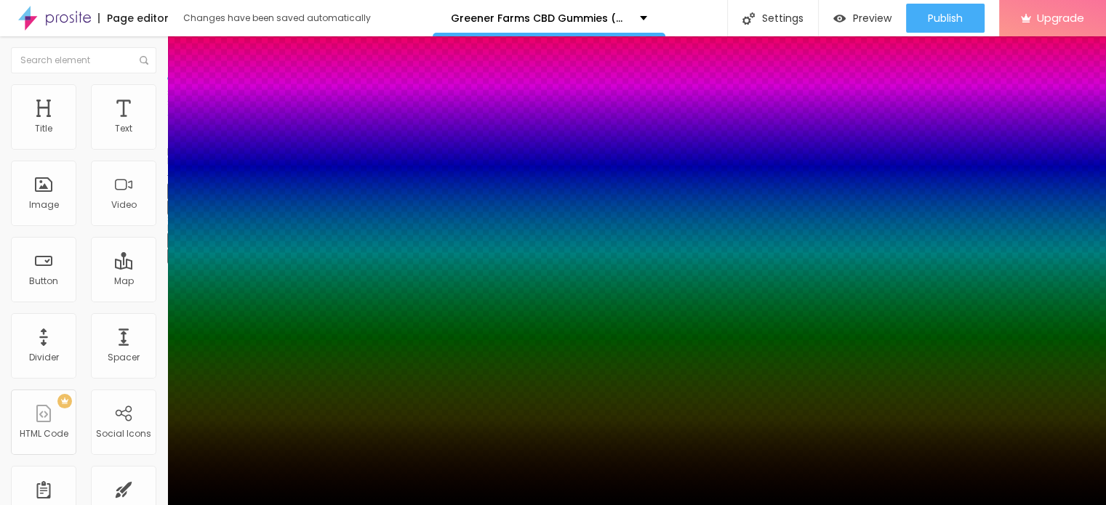
click at [251, 468] on div at bounding box center [553, 252] width 1106 height 505
type input "#052FEF"
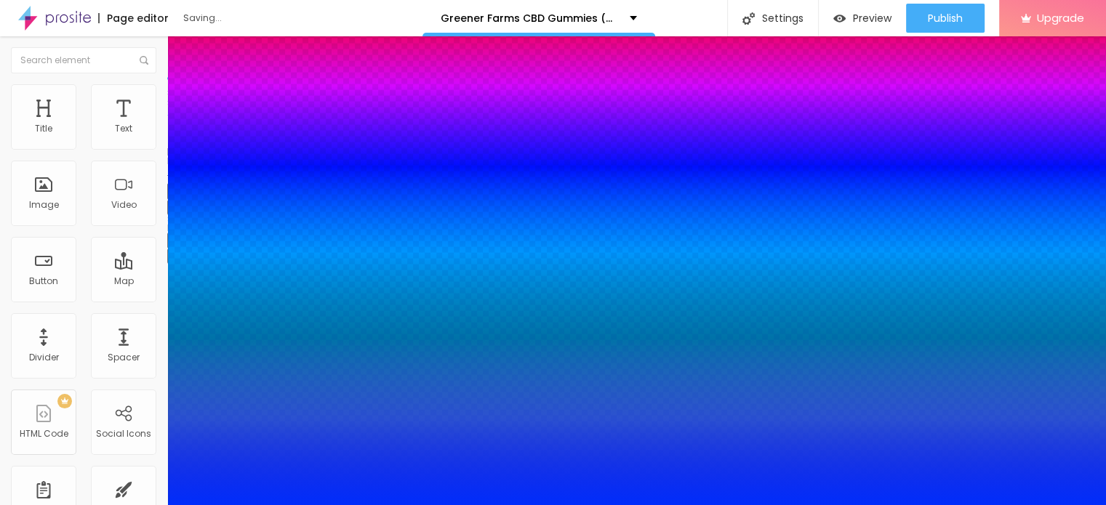
drag, startPoint x: 231, startPoint y: 442, endPoint x: 241, endPoint y: 430, distance: 15.5
click at [262, 504] on div at bounding box center [553, 514] width 1106 height 0
click at [829, 504] on div at bounding box center [553, 505] width 1106 height 0
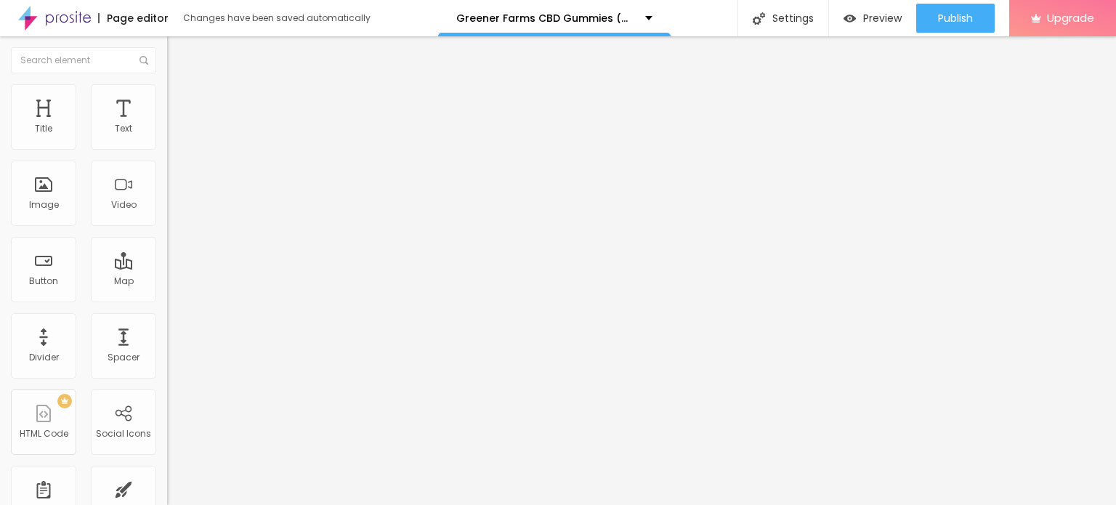
click at [167, 49] on button "Edit Title" at bounding box center [250, 52] width 167 height 33
click at [167, 125] on span "Add image" at bounding box center [197, 119] width 60 height 12
click at [180, 97] on span "Style" at bounding box center [190, 94] width 21 height 12
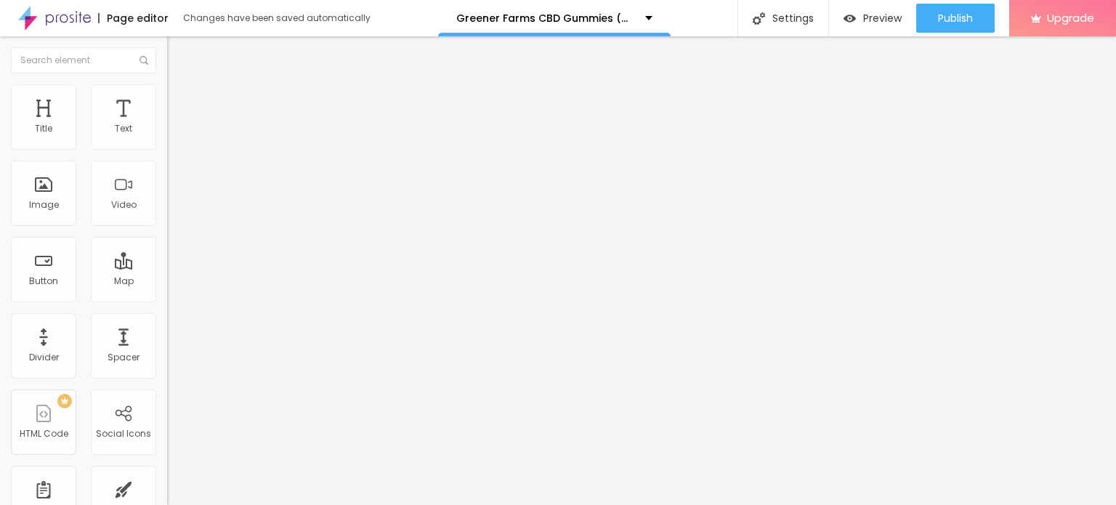
type input "95"
type input "90"
type input "85"
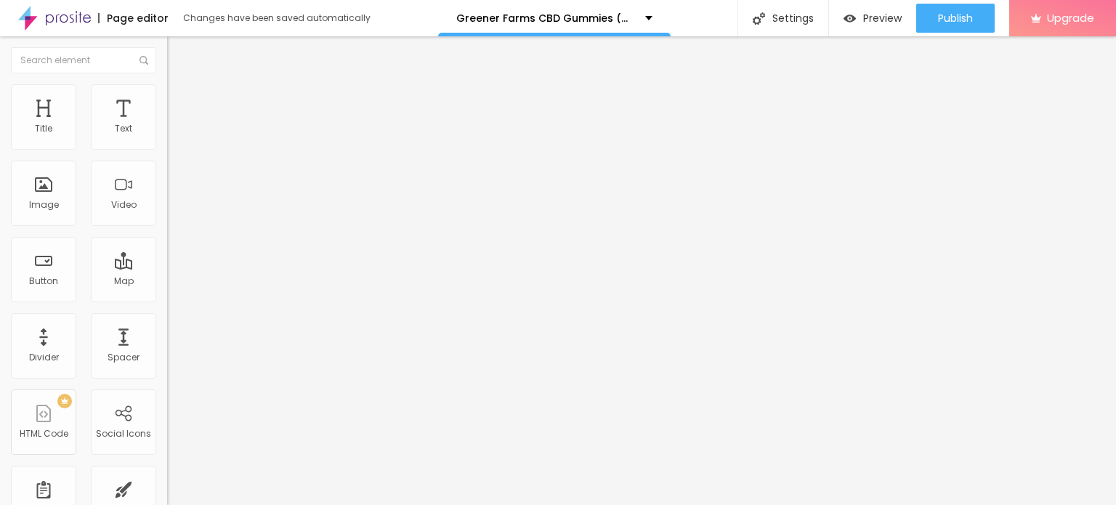
type input "85"
type input "80"
type input "75"
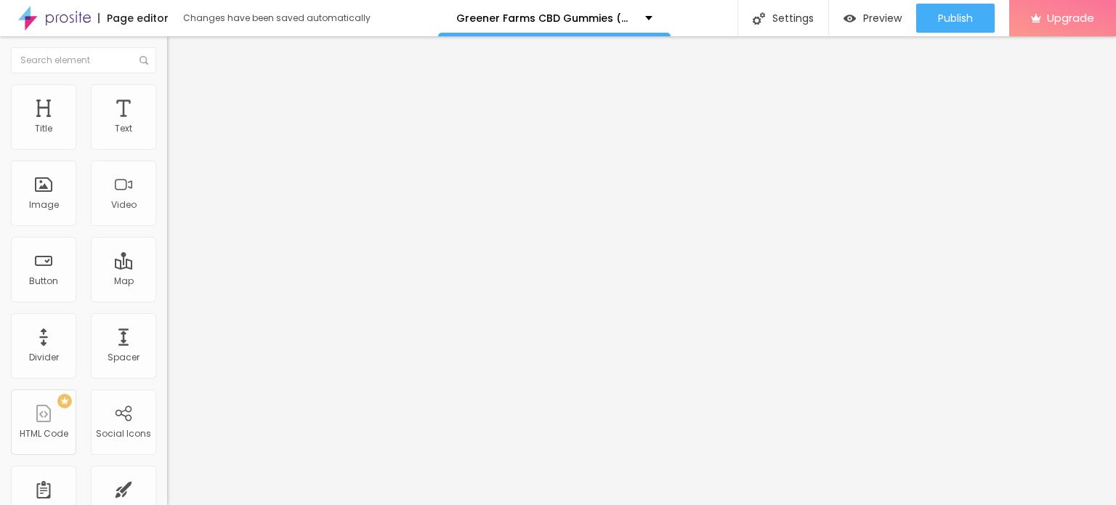
type input "70"
type input "65"
type input "60"
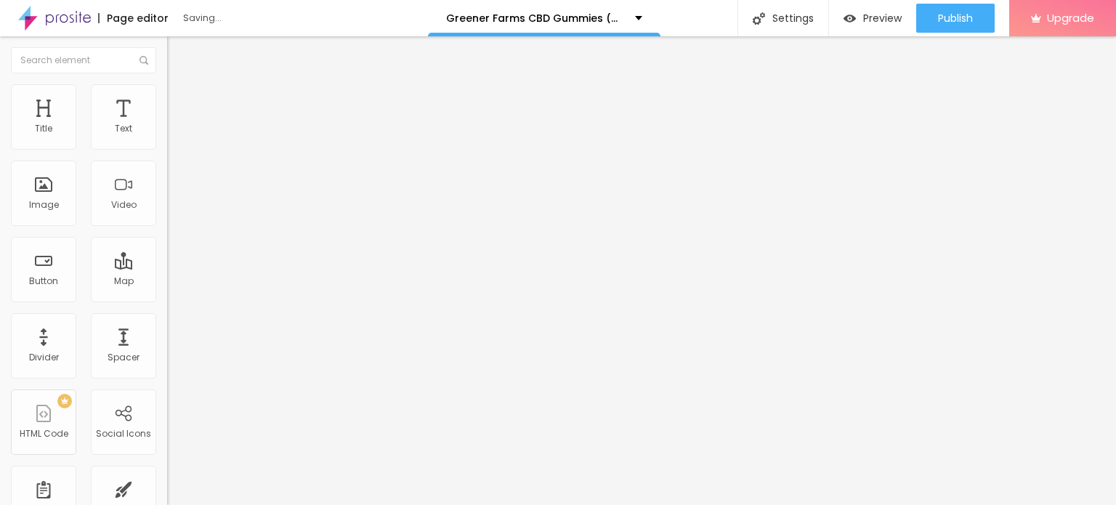
type input "60"
type input "55"
type input "50"
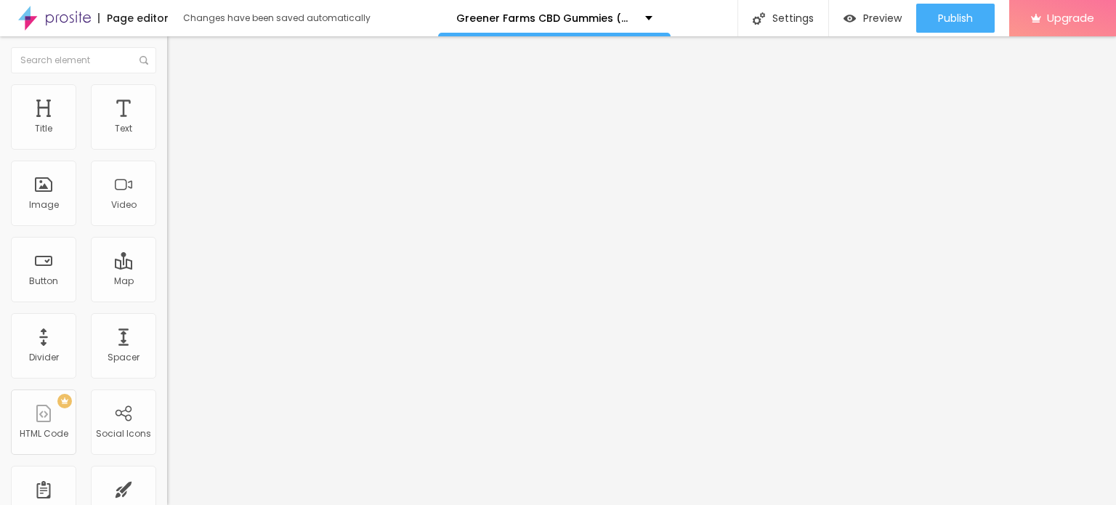
type input "45"
type input "40"
drag, startPoint x: 150, startPoint y: 156, endPoint x: 58, endPoint y: 158, distance: 91.6
type input "40"
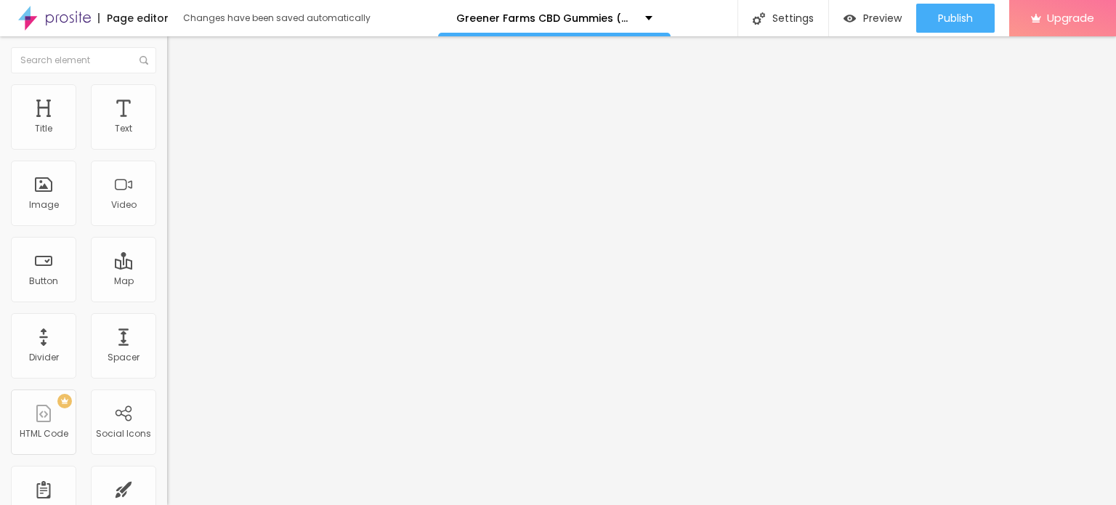
click at [167, 149] on input "range" at bounding box center [214, 143] width 94 height 12
click at [167, 84] on li "Content" at bounding box center [250, 77] width 167 height 15
click at [167, 298] on input "https://" at bounding box center [254, 290] width 174 height 15
drag, startPoint x: 83, startPoint y: 393, endPoint x: 160, endPoint y: 401, distance: 77.5
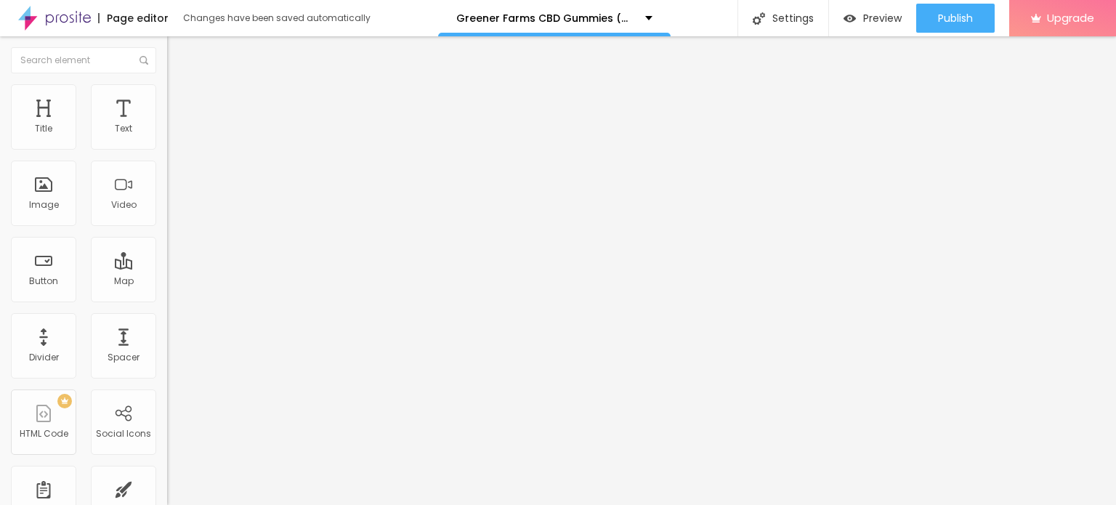
click at [167, 298] on input "https://" at bounding box center [254, 290] width 174 height 15
paste input "[DOMAIN_NAME][URL]"
type input "[URL][DOMAIN_NAME]"
click at [178, 55] on img "button" at bounding box center [184, 53] width 12 height 12
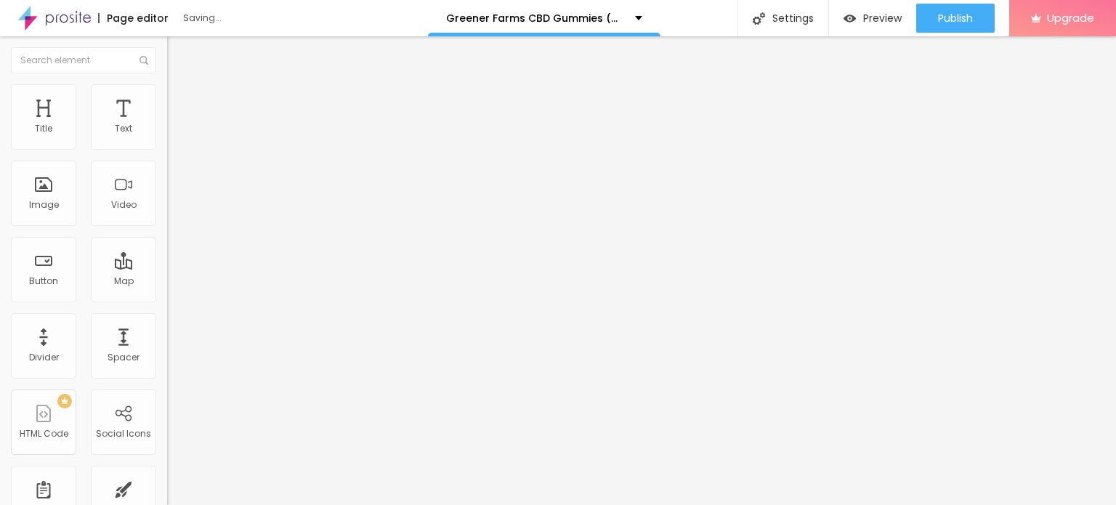
scroll to position [0, 0]
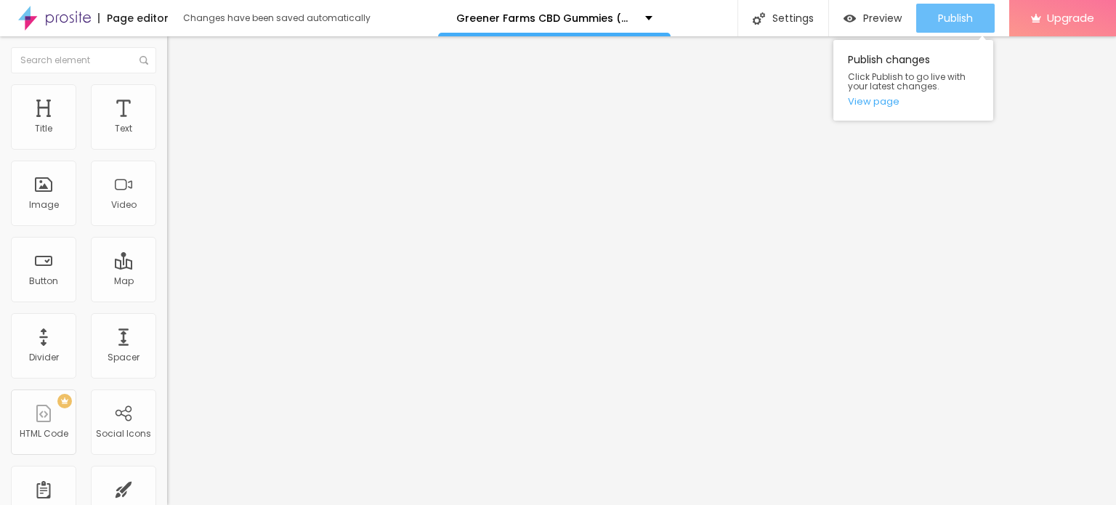
click at [951, 18] on span "Publish" at bounding box center [955, 18] width 35 height 12
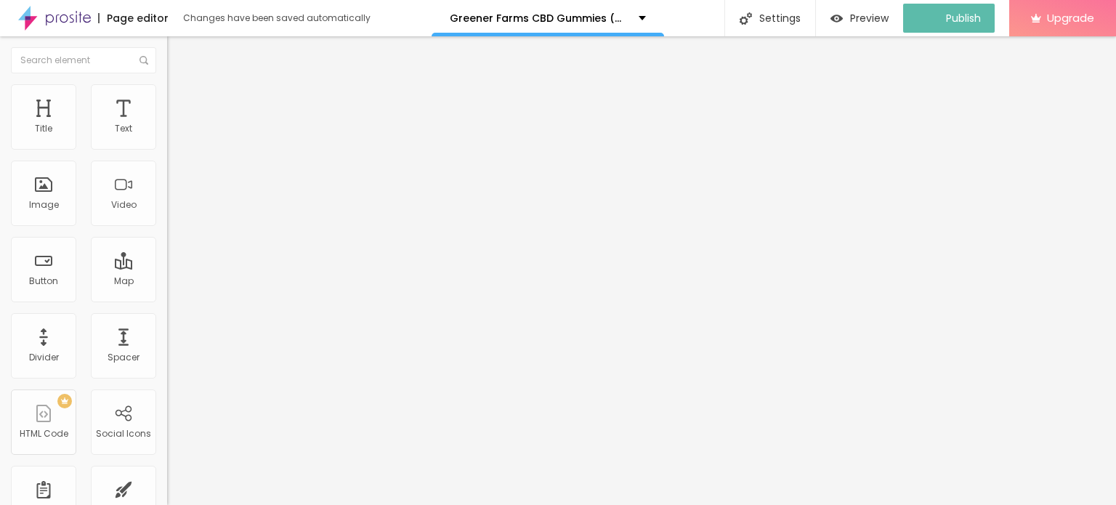
click at [28, 23] on img at bounding box center [54, 18] width 73 height 36
